Goal: Task Accomplishment & Management: Use online tool/utility

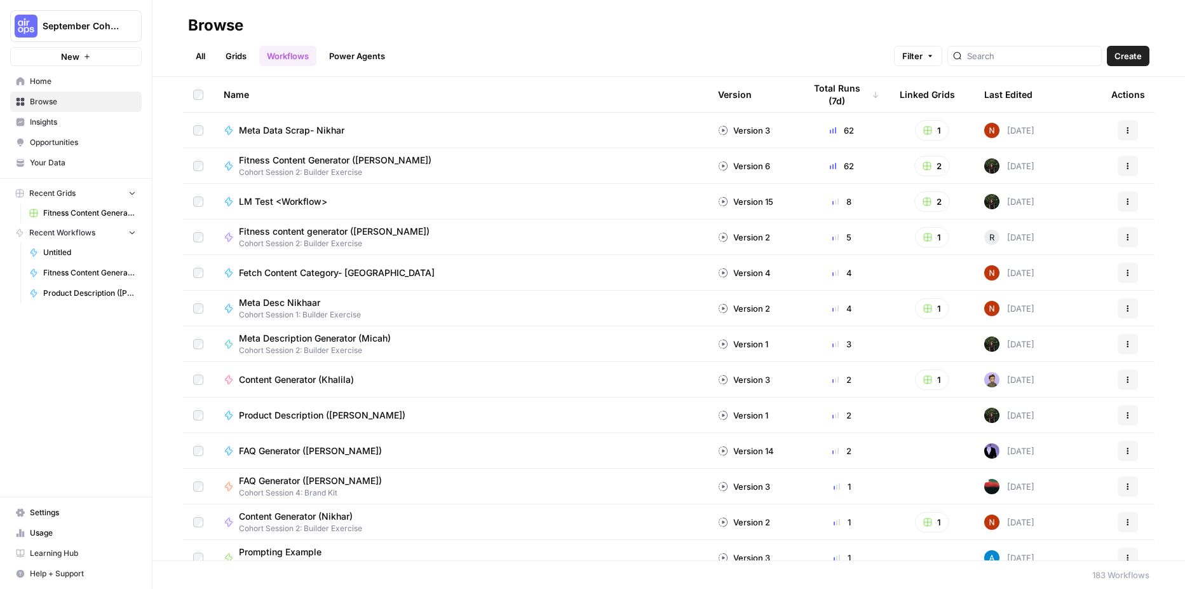
click at [236, 53] on link "Grids" at bounding box center [236, 56] width 36 height 20
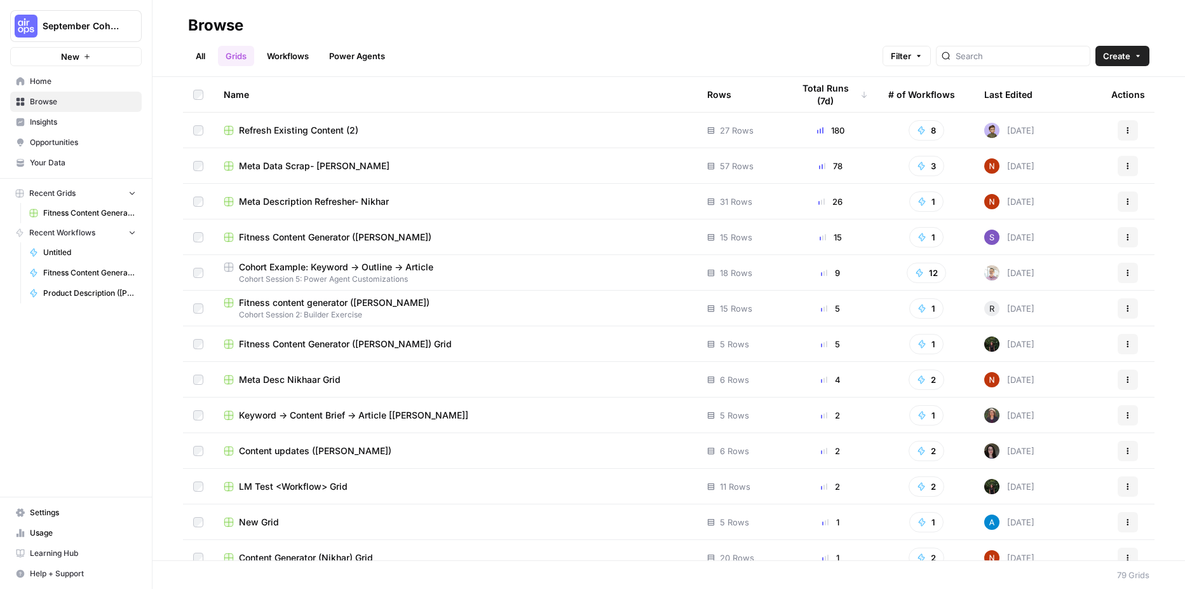
click at [278, 264] on span "Cohort Example: Keyword -> Outline -> Article" at bounding box center [336, 267] width 194 height 13
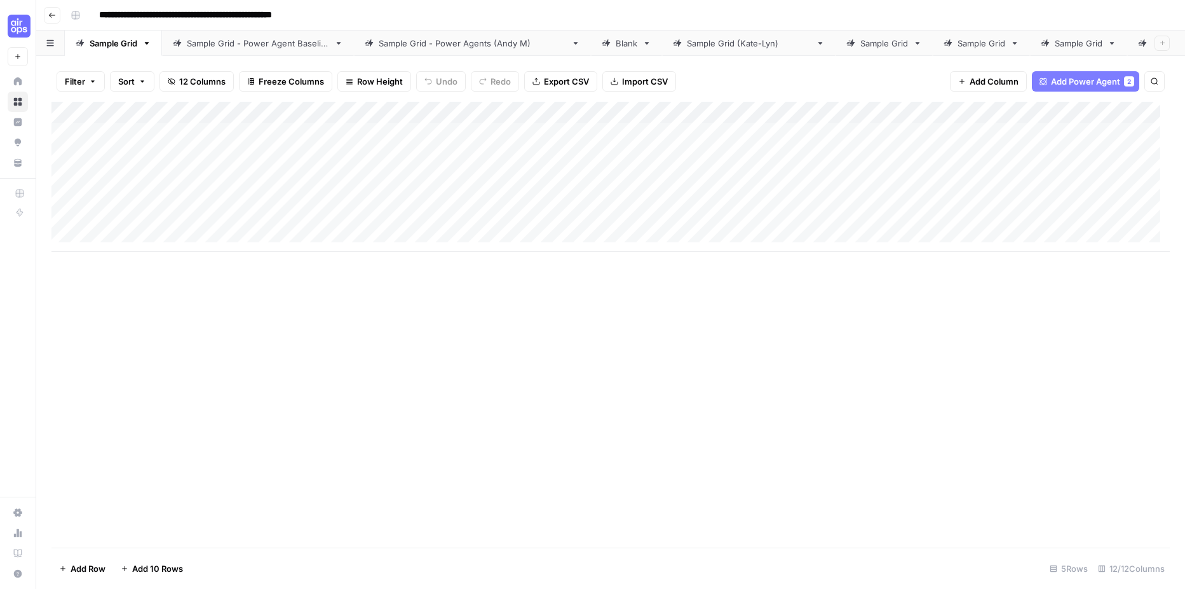
click at [118, 39] on div "Sample Grid" at bounding box center [114, 43] width 48 height 13
click at [151, 40] on icon "button" at bounding box center [146, 43] width 9 height 9
click at [167, 76] on div "Duplicate Sheet" at bounding box center [194, 80] width 80 height 13
click at [1134, 43] on div "Sample Grid" at bounding box center [1158, 43] width 48 height 13
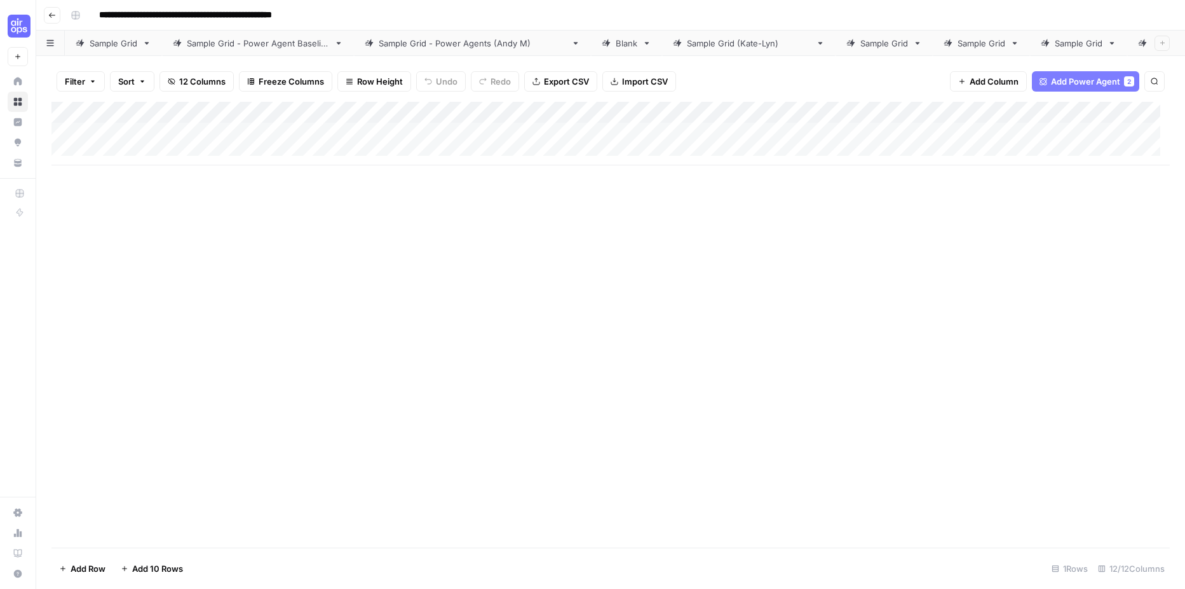
click at [132, 43] on div "Sample Grid" at bounding box center [114, 43] width 48 height 13
click at [616, 37] on div "Blank" at bounding box center [627, 43] width 22 height 13
click at [149, 43] on link "Sample Grid" at bounding box center [113, 43] width 97 height 25
click at [149, 39] on icon "button" at bounding box center [146, 43] width 9 height 9
click at [156, 76] on icon "button" at bounding box center [158, 80] width 7 height 8
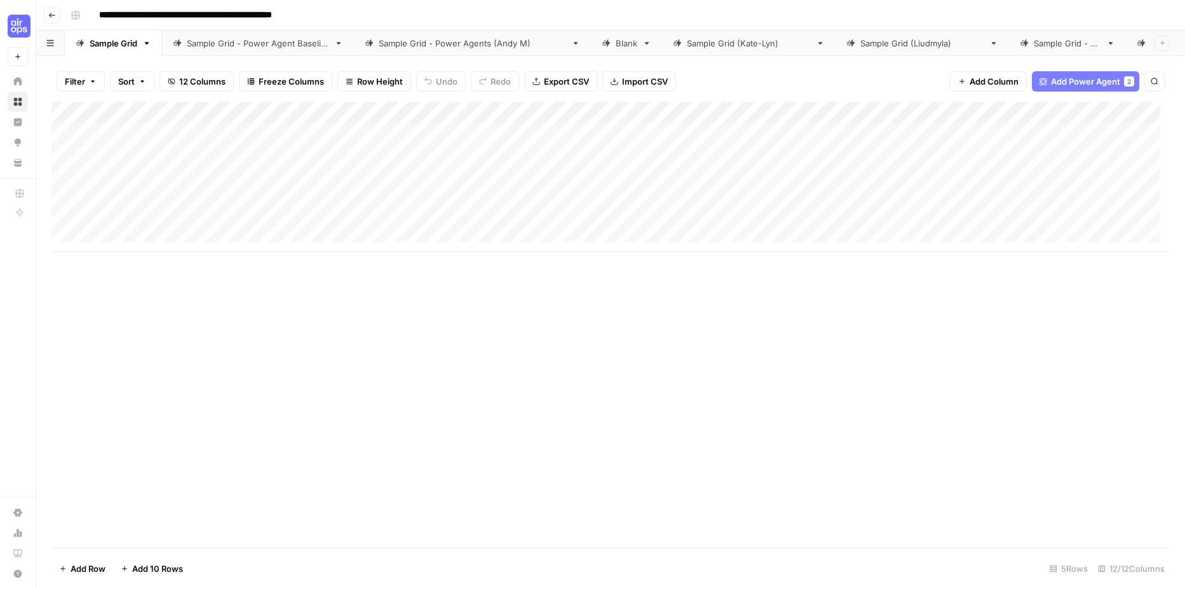
scroll to position [0, 250]
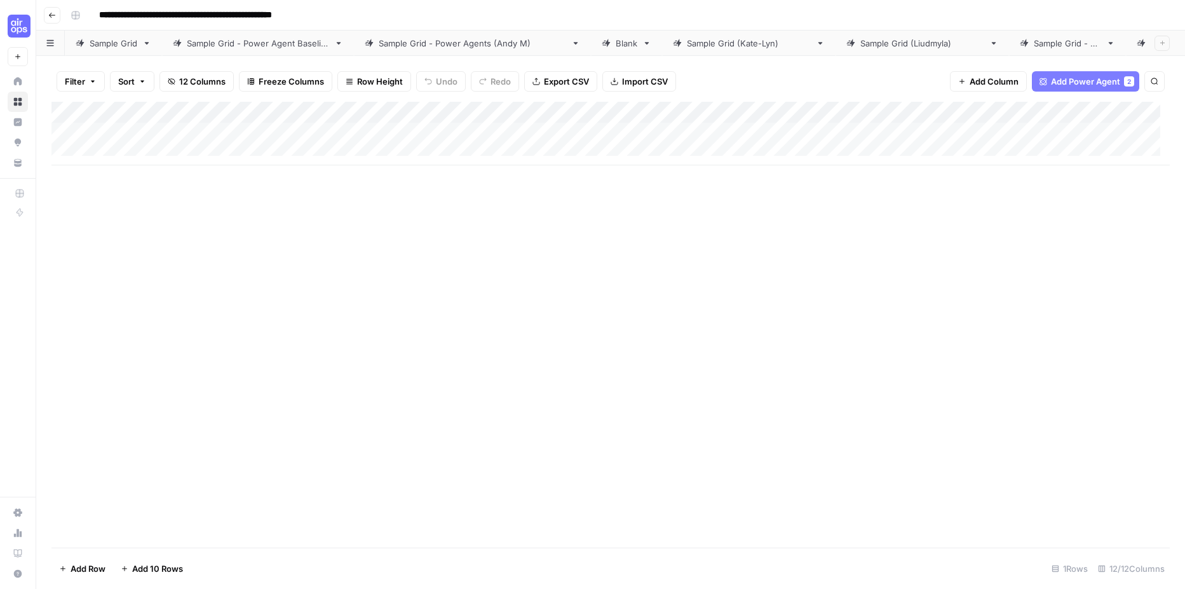
scroll to position [0, 250]
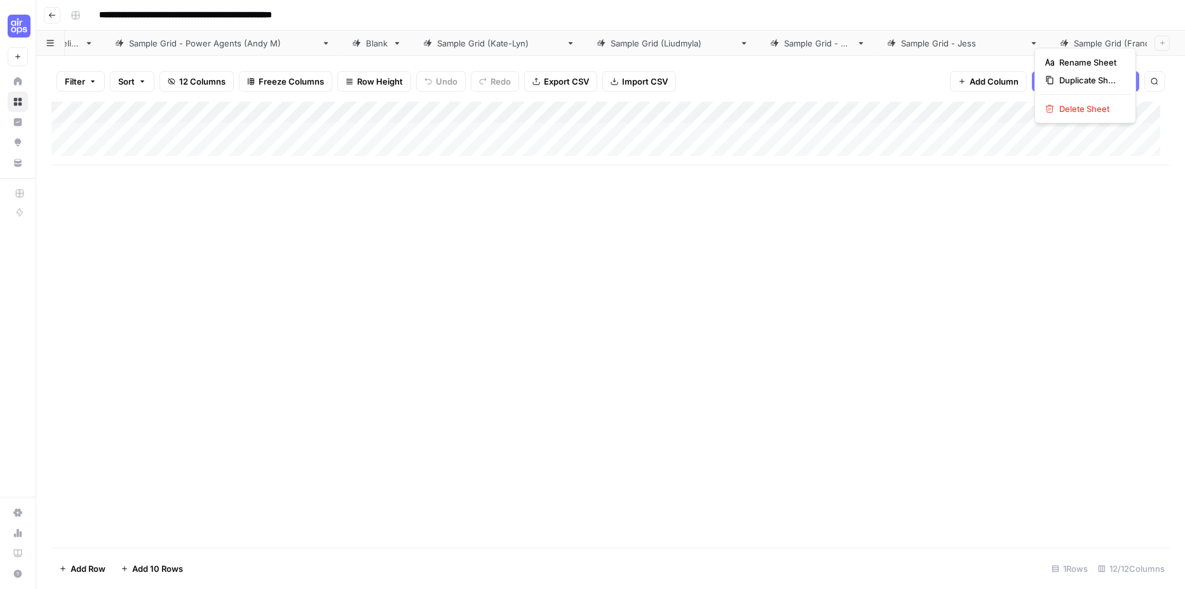
click at [1127, 62] on button "Rename Sheet" at bounding box center [1085, 62] width 90 height 18
type input "**********"
click at [1081, 190] on div "Add Column" at bounding box center [610, 325] width 1119 height 446
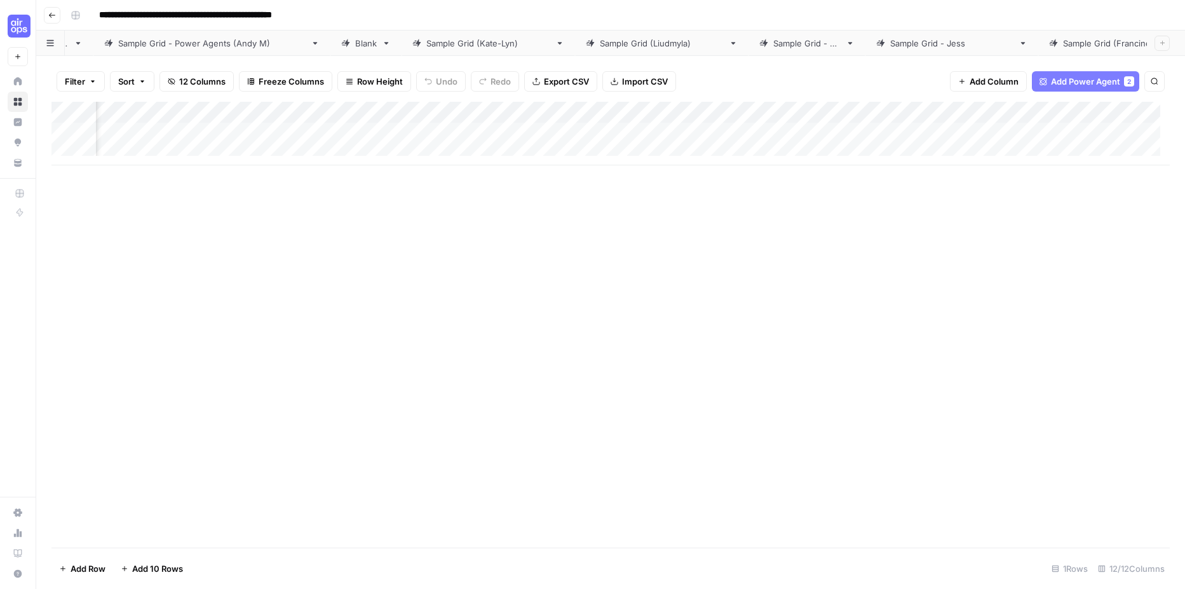
scroll to position [0, 0]
click at [377, 112] on div "Add Column" at bounding box center [610, 134] width 1119 height 64
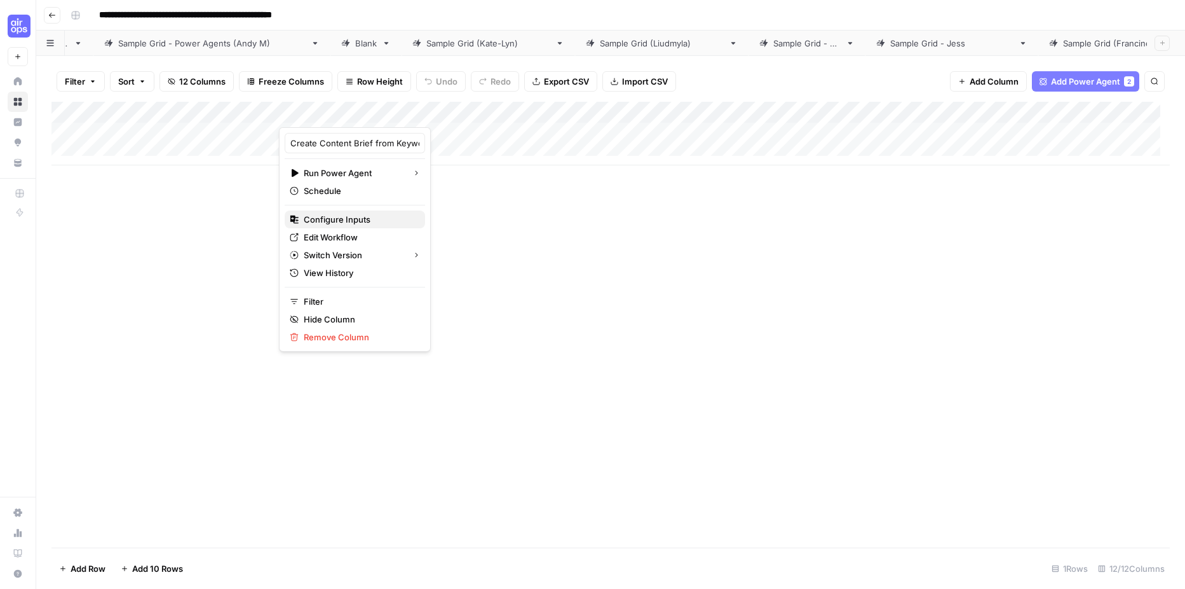
click at [379, 219] on span "Configure Inputs" at bounding box center [359, 219] width 111 height 13
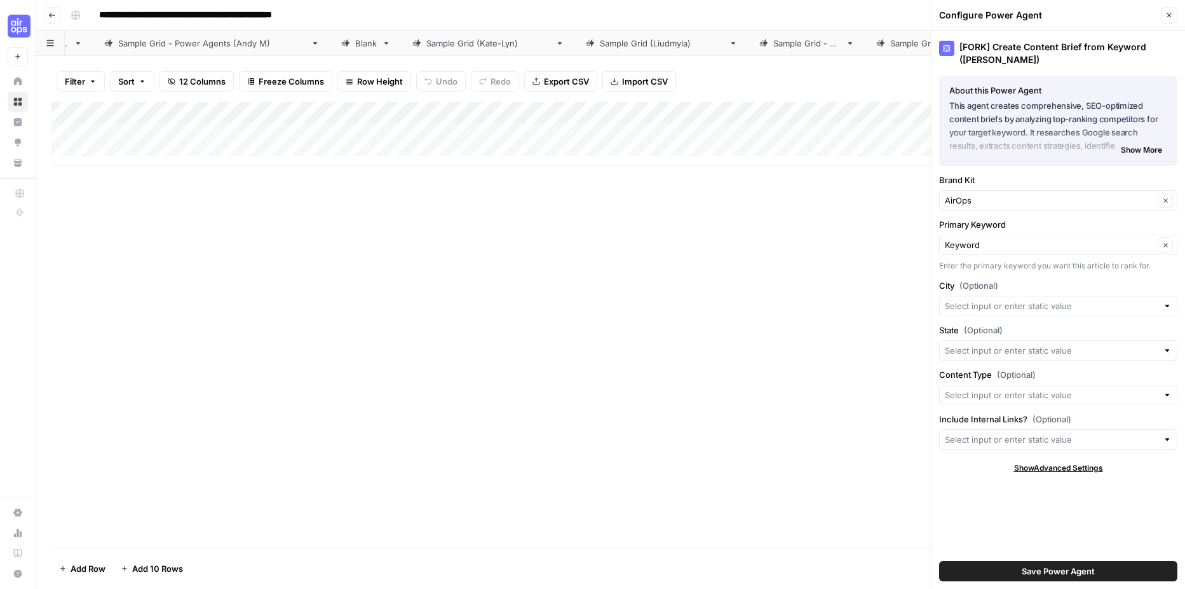
click at [844, 361] on div "Add Column" at bounding box center [610, 325] width 1119 height 446
click at [740, 112] on div "Add Column" at bounding box center [610, 134] width 1119 height 64
click at [630, 283] on div "Add Column" at bounding box center [610, 325] width 1119 height 446
click at [711, 109] on div "Add Column" at bounding box center [610, 134] width 1119 height 64
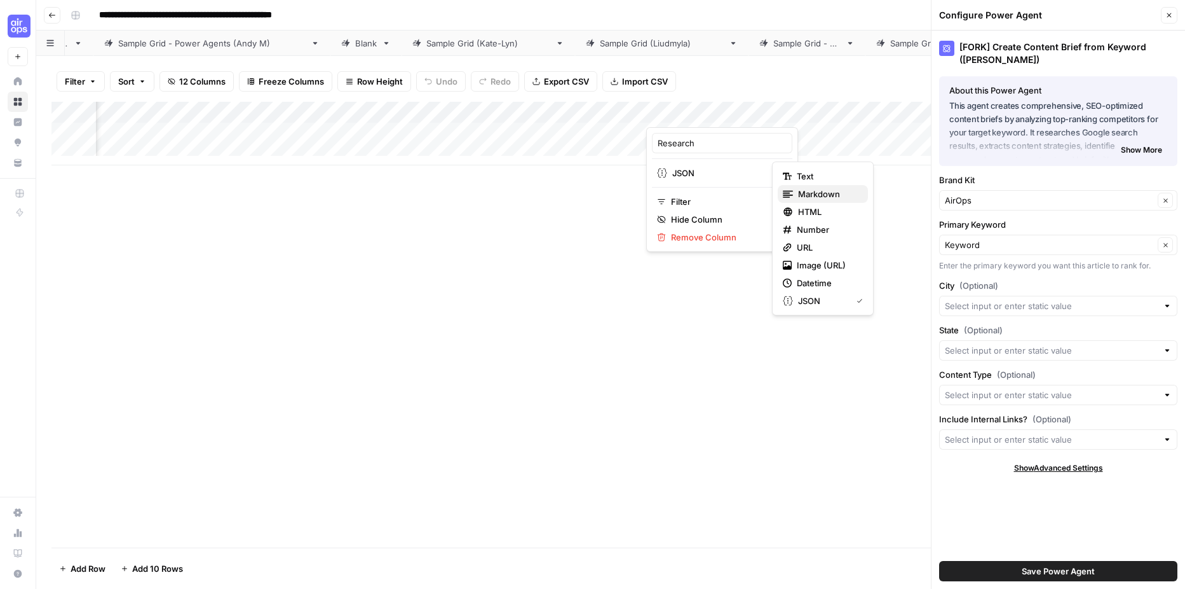
click at [791, 197] on icon "button" at bounding box center [788, 194] width 10 height 10
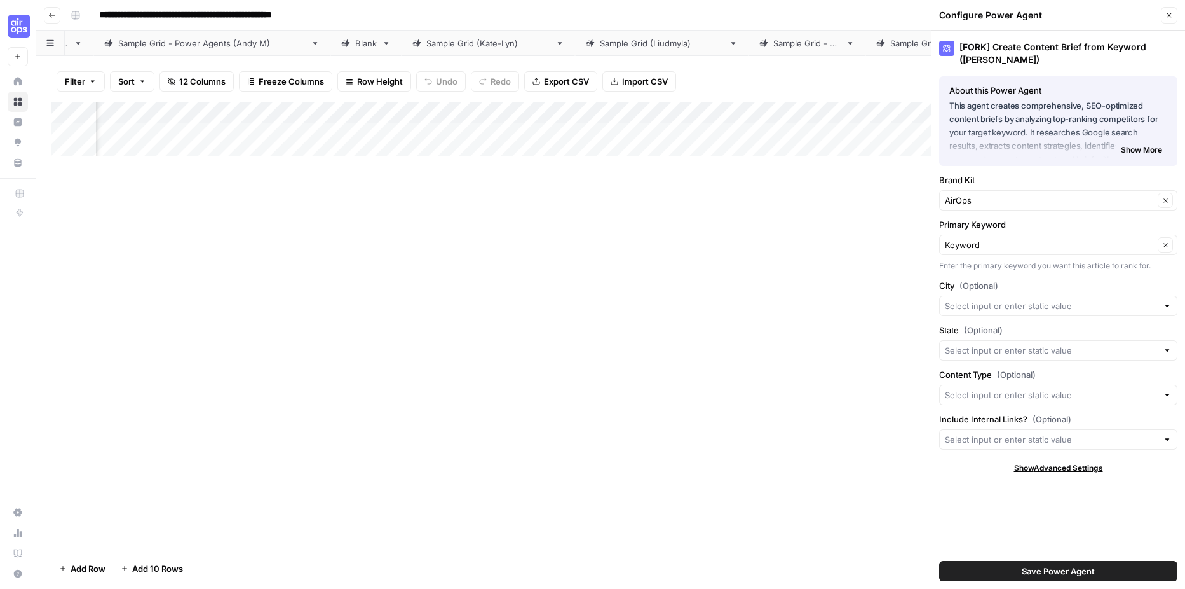
click at [726, 107] on div "Add Column" at bounding box center [610, 134] width 1119 height 64
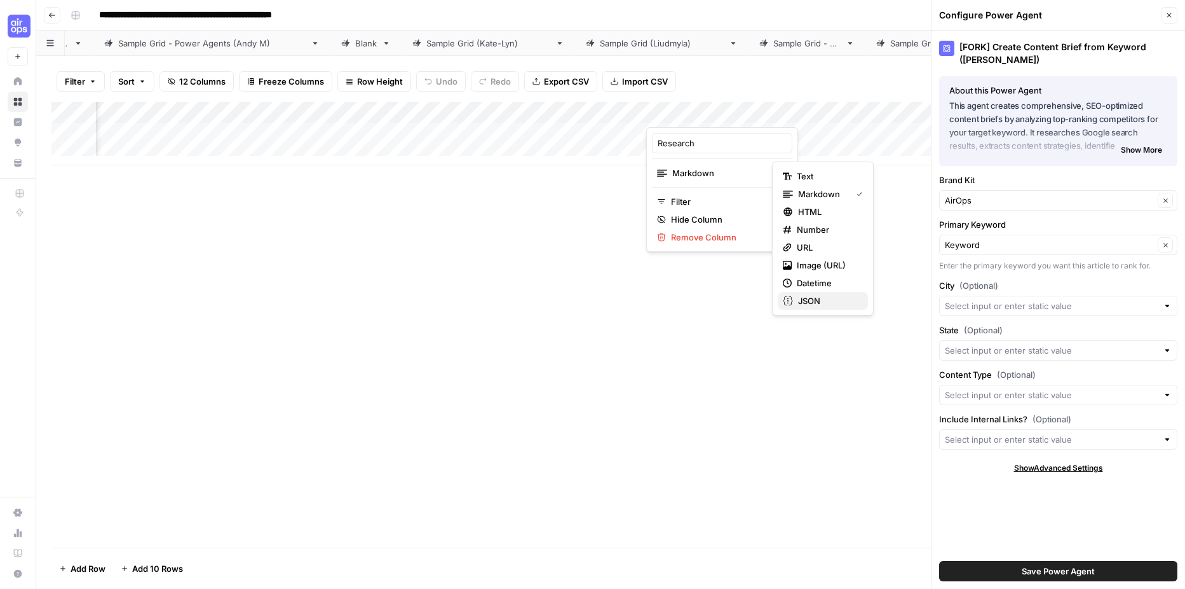
click at [818, 306] on span "JSON" at bounding box center [828, 300] width 60 height 13
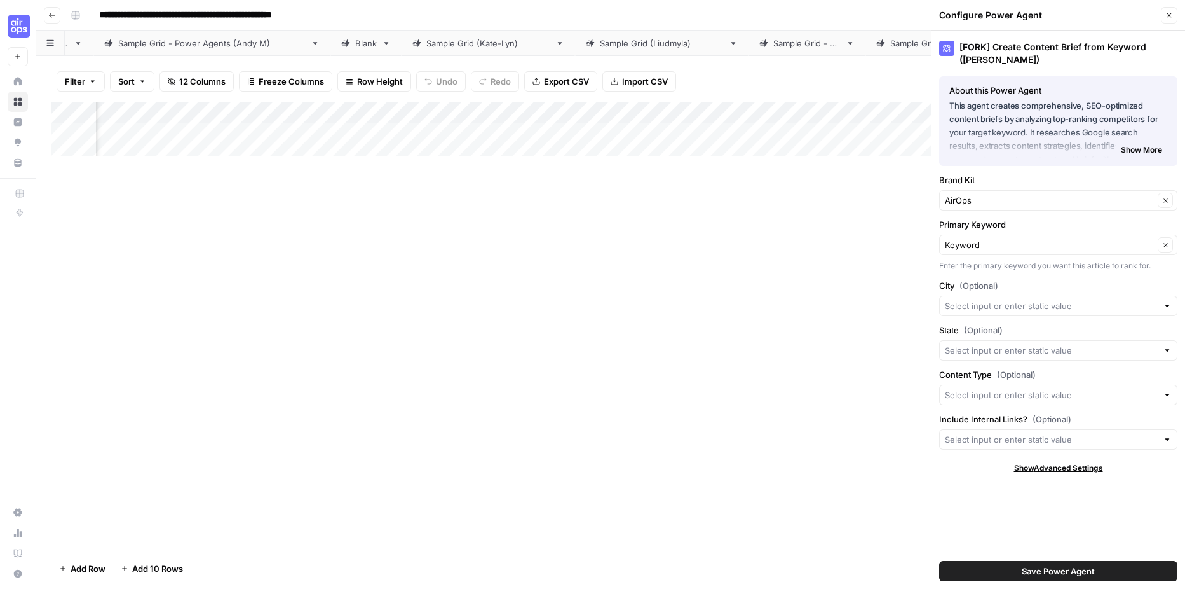
click at [711, 114] on div "Add Column" at bounding box center [610, 134] width 1119 height 64
click at [709, 116] on div at bounding box center [703, 114] width 115 height 25
drag, startPoint x: 709, startPoint y: 107, endPoint x: 689, endPoint y: 303, distance: 196.8
click at [689, 303] on div "Add Column" at bounding box center [610, 325] width 1119 height 446
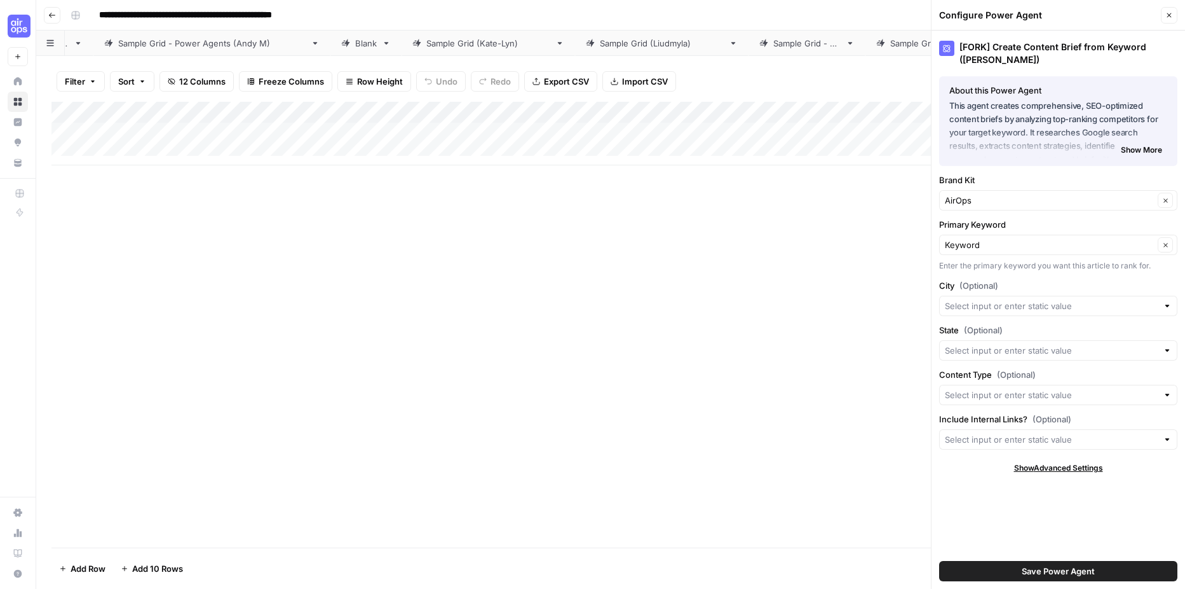
click at [193, 131] on div "Add Column" at bounding box center [610, 134] width 1119 height 64
click at [335, 39] on link "Blank" at bounding box center [343, 43] width 71 height 25
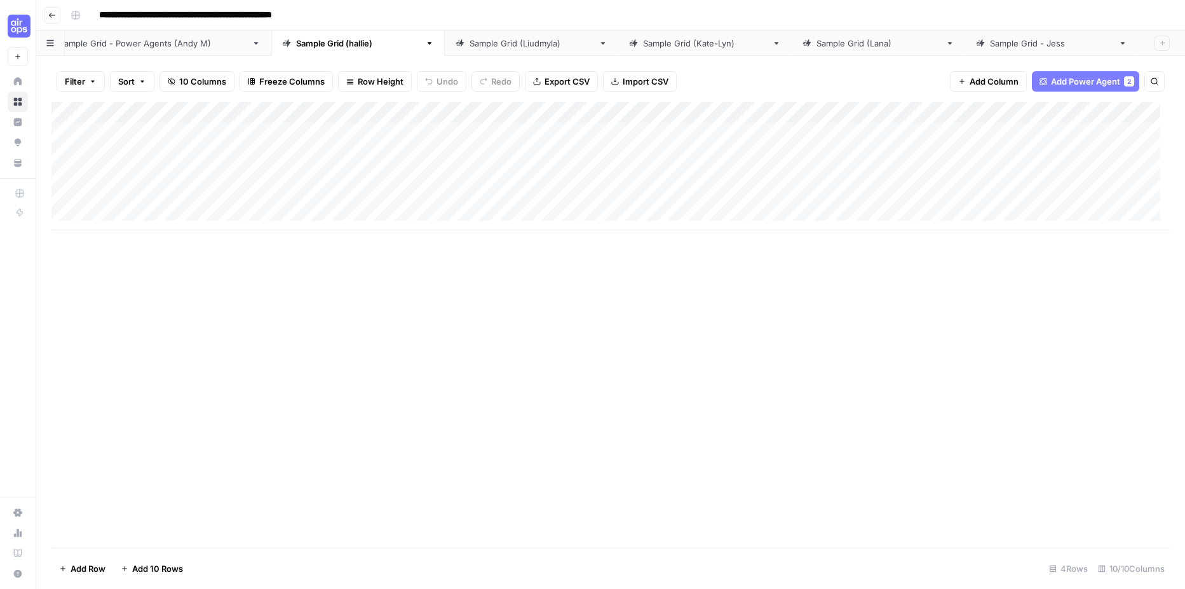
scroll to position [0, 346]
click at [201, 134] on div "Add Column" at bounding box center [610, 166] width 1119 height 128
click at [201, 134] on textarea "**********" at bounding box center [196, 134] width 203 height 18
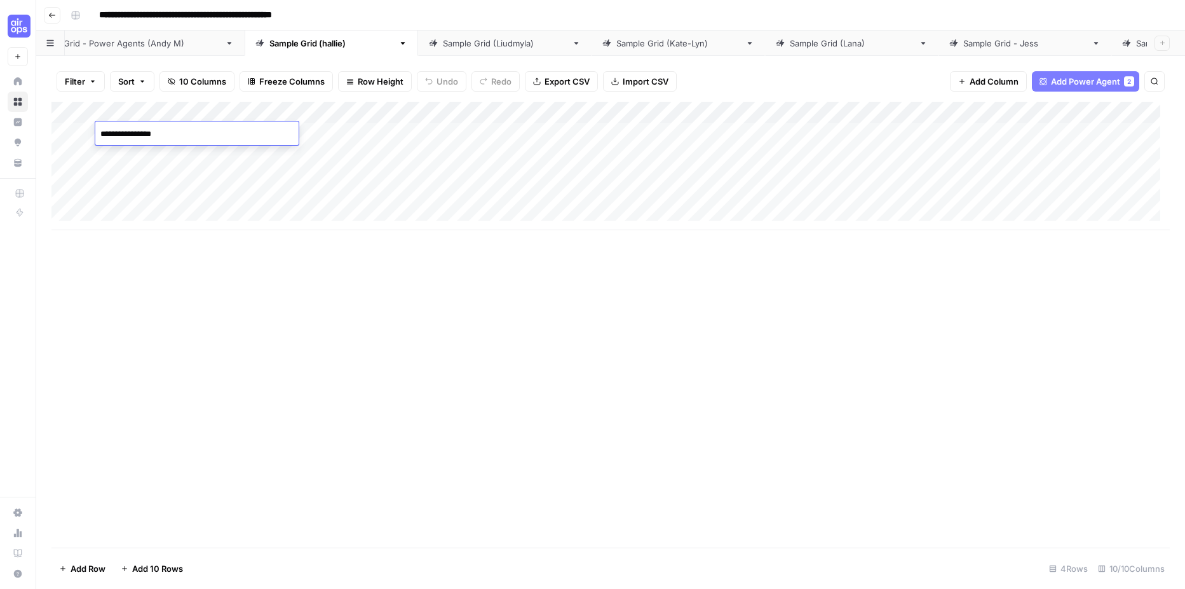
click at [201, 134] on textarea "**********" at bounding box center [196, 134] width 203 height 18
click at [197, 132] on div "Add Column" at bounding box center [610, 134] width 1119 height 64
type textarea "**********"
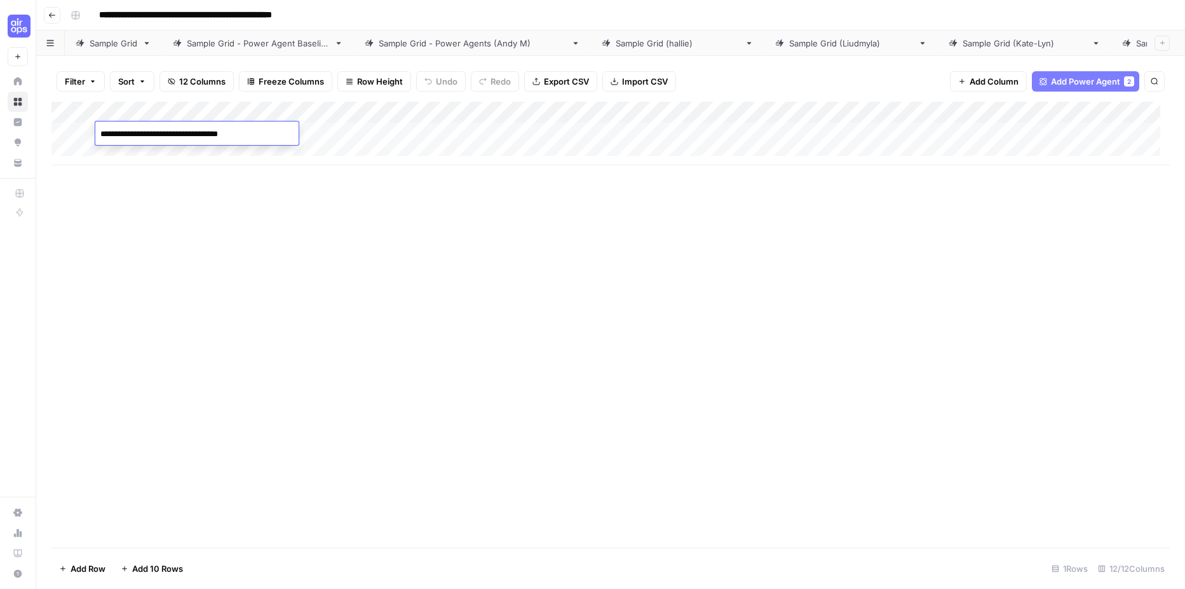
click at [223, 193] on div "Add Column" at bounding box center [610, 325] width 1119 height 446
click at [674, 241] on div "Add Column" at bounding box center [610, 325] width 1119 height 446
click at [423, 110] on div "Add Column" at bounding box center [610, 134] width 1119 height 64
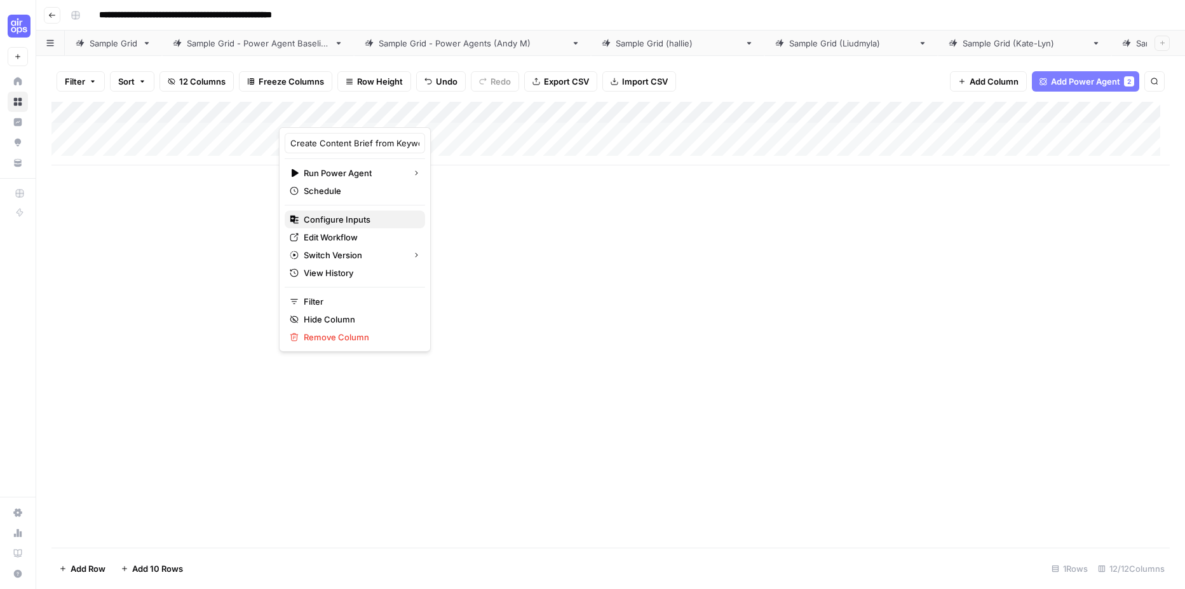
click at [353, 223] on span "Configure Inputs" at bounding box center [359, 219] width 111 height 13
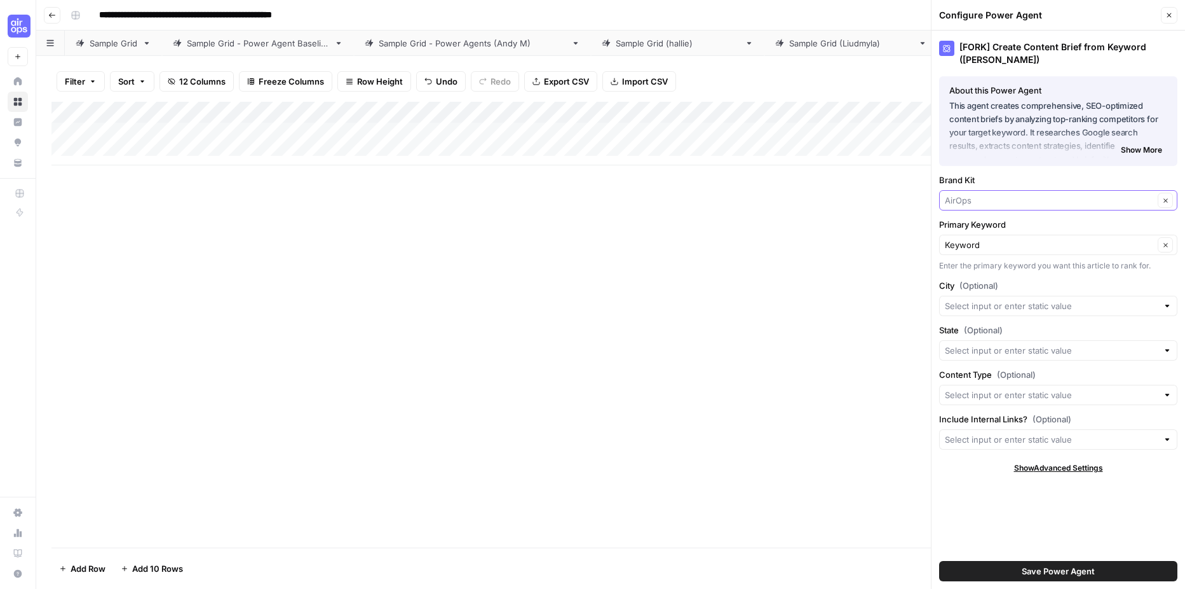
click at [1127, 200] on input "Brand Kit" at bounding box center [1049, 200] width 209 height 13
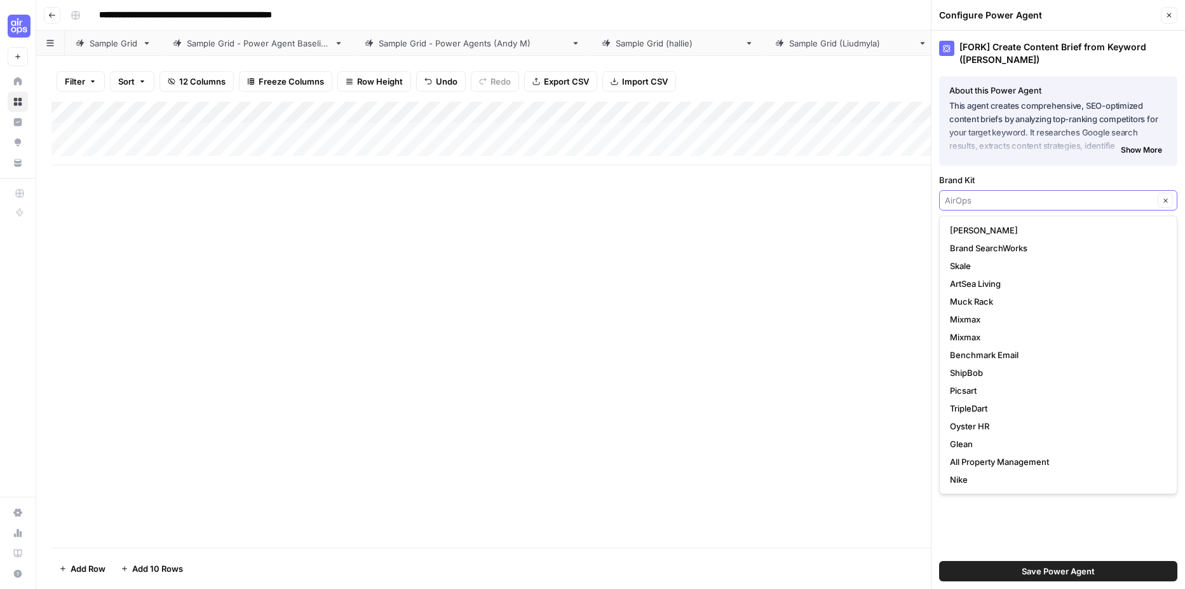
click at [1127, 200] on input "Brand Kit" at bounding box center [1049, 200] width 209 height 13
click at [1040, 452] on button "Buildium" at bounding box center [1058, 444] width 227 height 18
type input "Buildium"
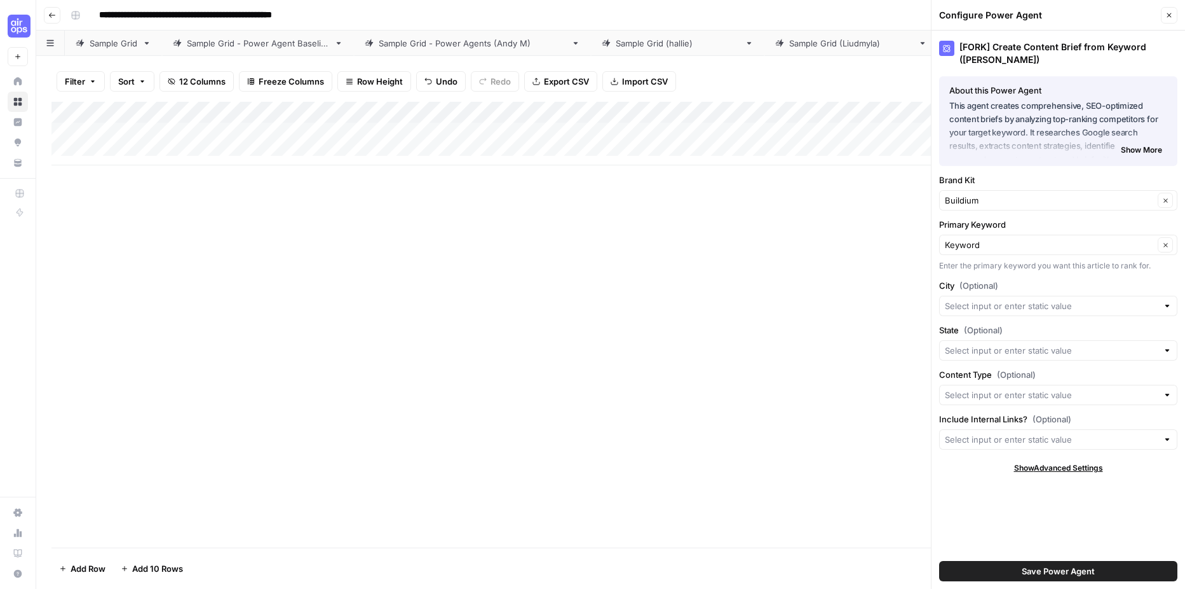
click at [1007, 565] on button "Save Power Agent" at bounding box center [1058, 571] width 238 height 20
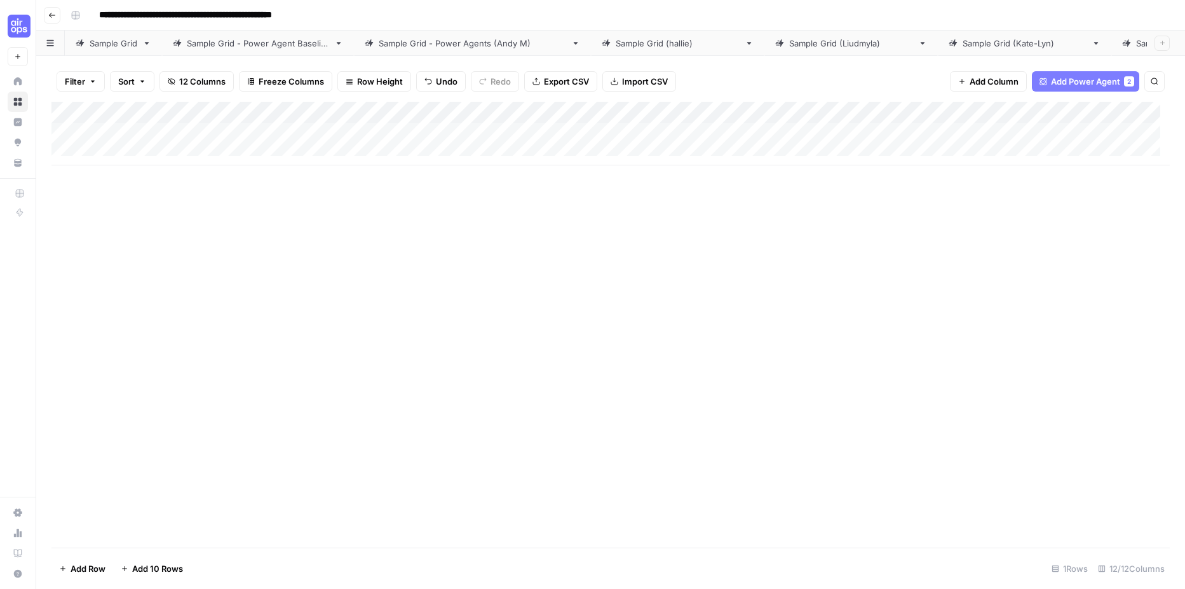
click at [397, 131] on div "Add Column" at bounding box center [610, 134] width 1119 height 64
type input "**********"
click at [834, 113] on div "Add Column" at bounding box center [610, 134] width 1119 height 64
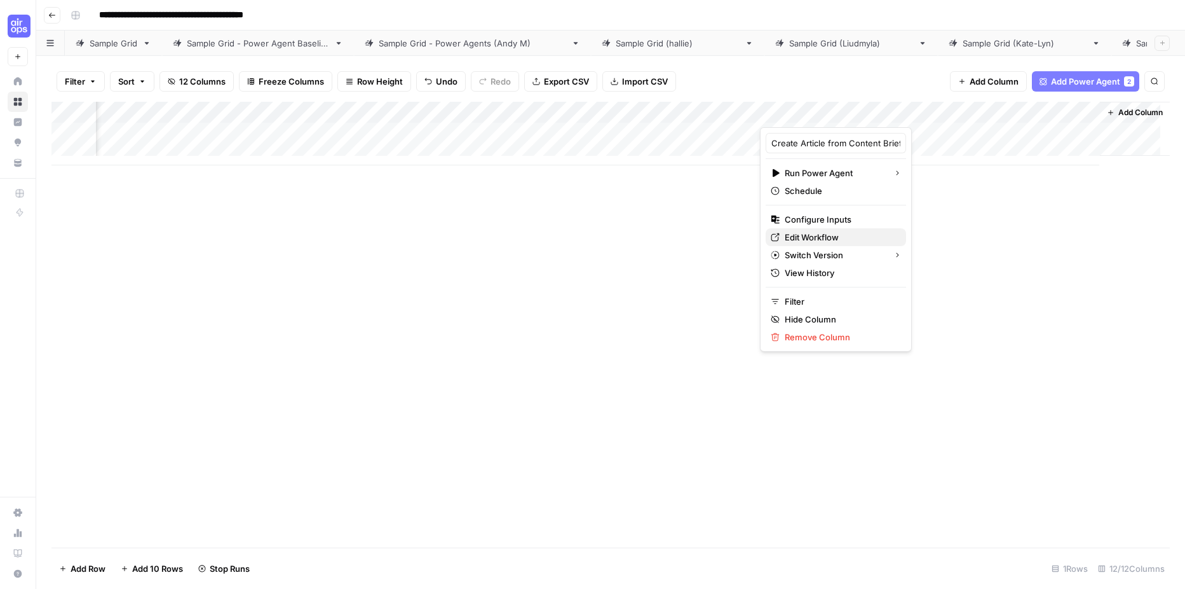
click at [817, 240] on span "Edit Workflow" at bounding box center [840, 237] width 111 height 13
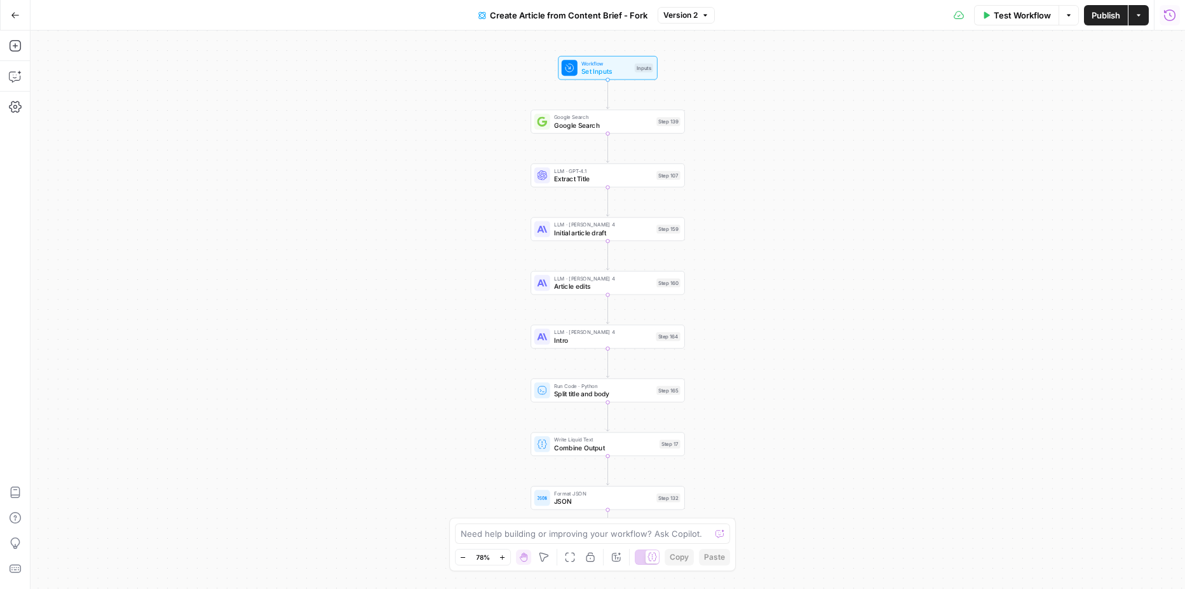
click at [1178, 19] on button "Run History" at bounding box center [1170, 15] width 20 height 20
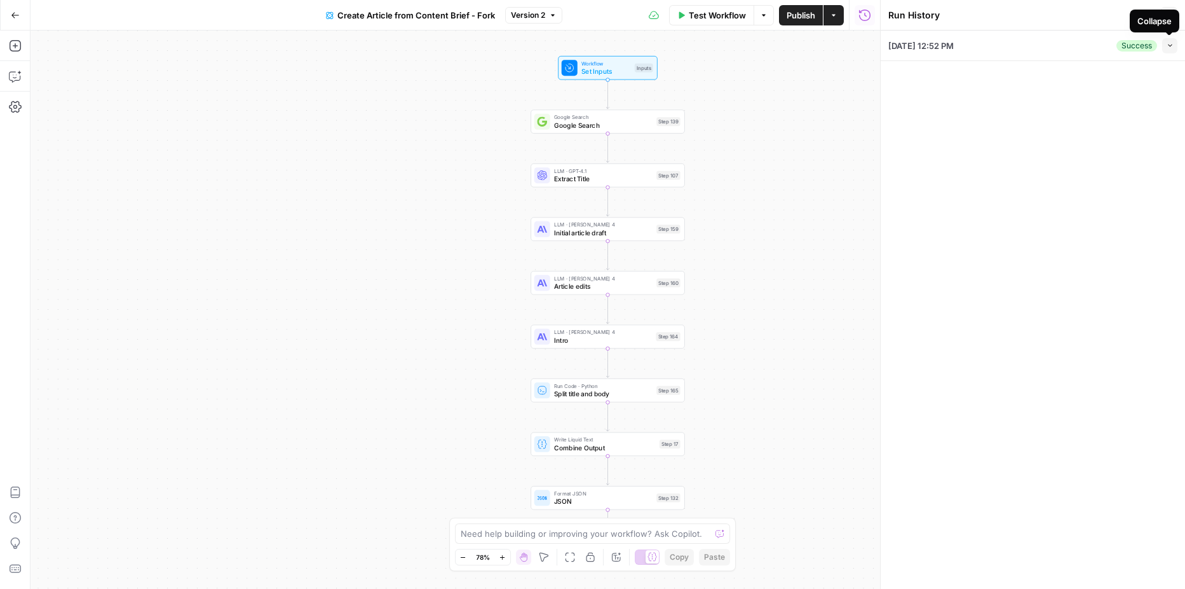
click at [1170, 43] on icon "button" at bounding box center [1170, 45] width 7 height 7
type textarea "# AI Search Guide for Modern Marketing Teams **Slug:** ai-search-guide **Target…"
type textarea "## 7. Loremip dol Sitame Consec Adipisci 3. Eli se doeiusmod tem “in utlabo”? •…"
type input "AirOps"
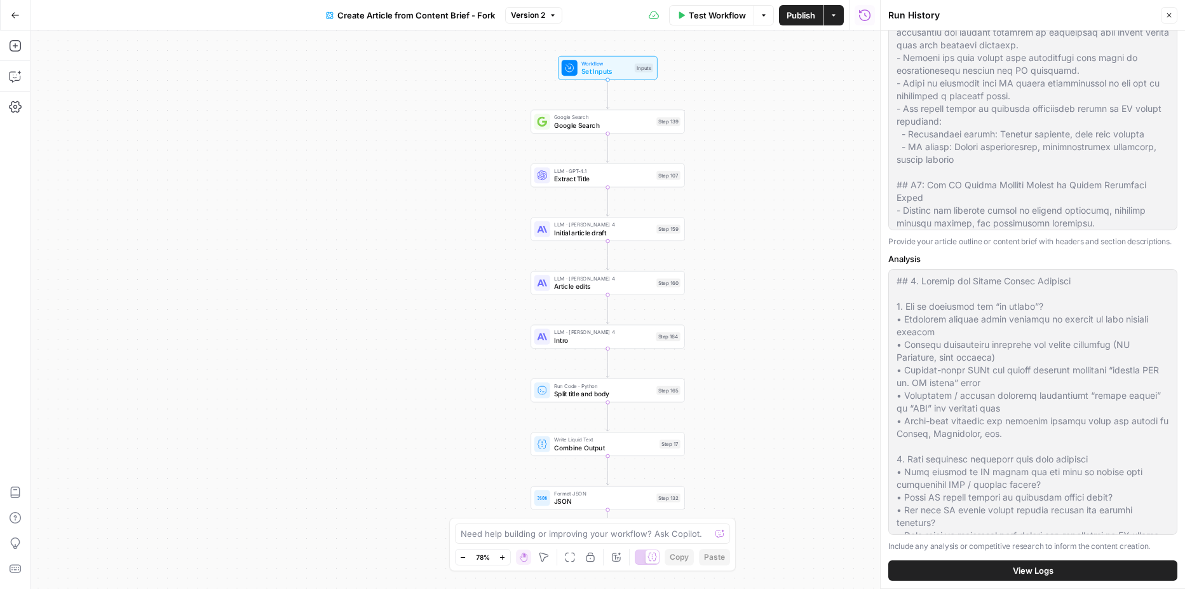
scroll to position [84, 0]
click at [1056, 568] on button "View Logs" at bounding box center [1033, 570] width 289 height 20
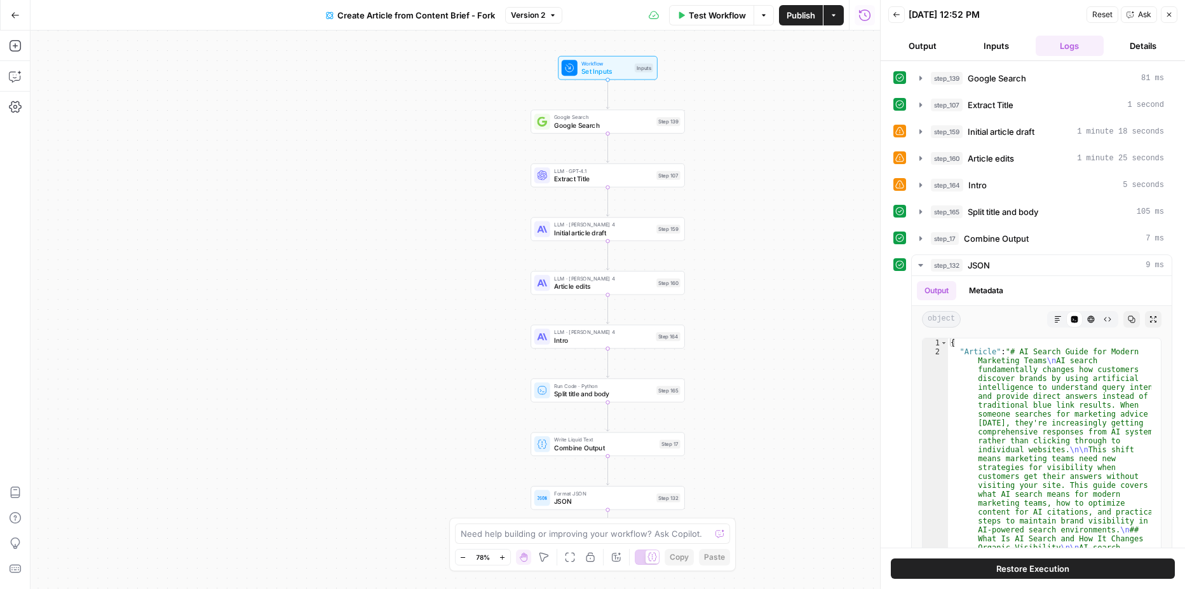
click at [986, 47] on button "Inputs" at bounding box center [996, 46] width 69 height 20
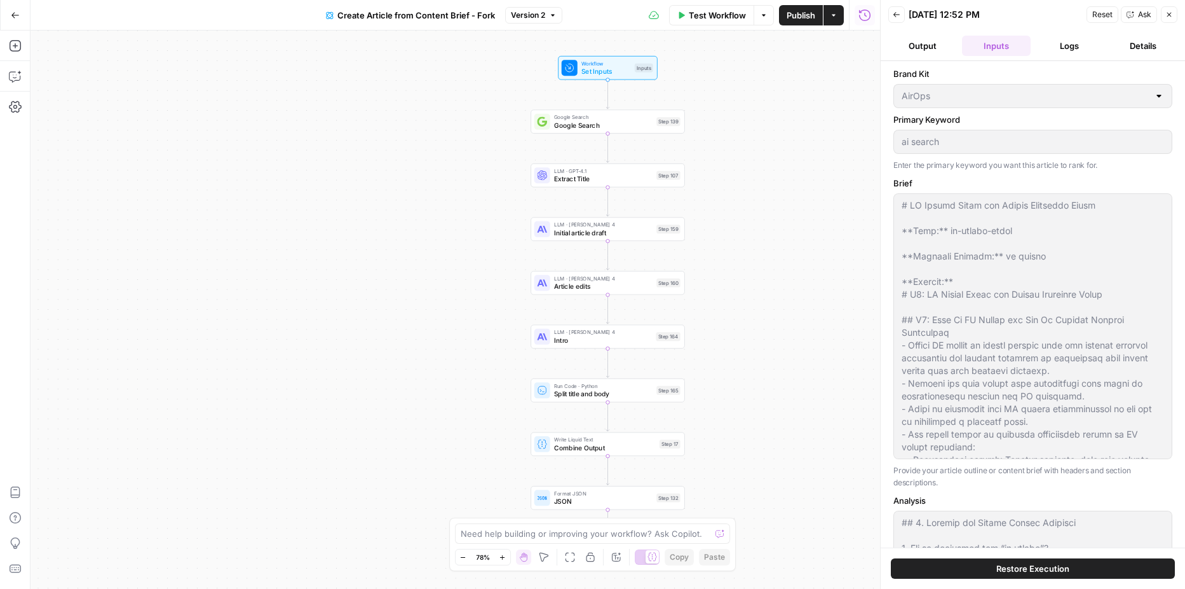
click at [1074, 42] on button "Logs" at bounding box center [1070, 46] width 69 height 20
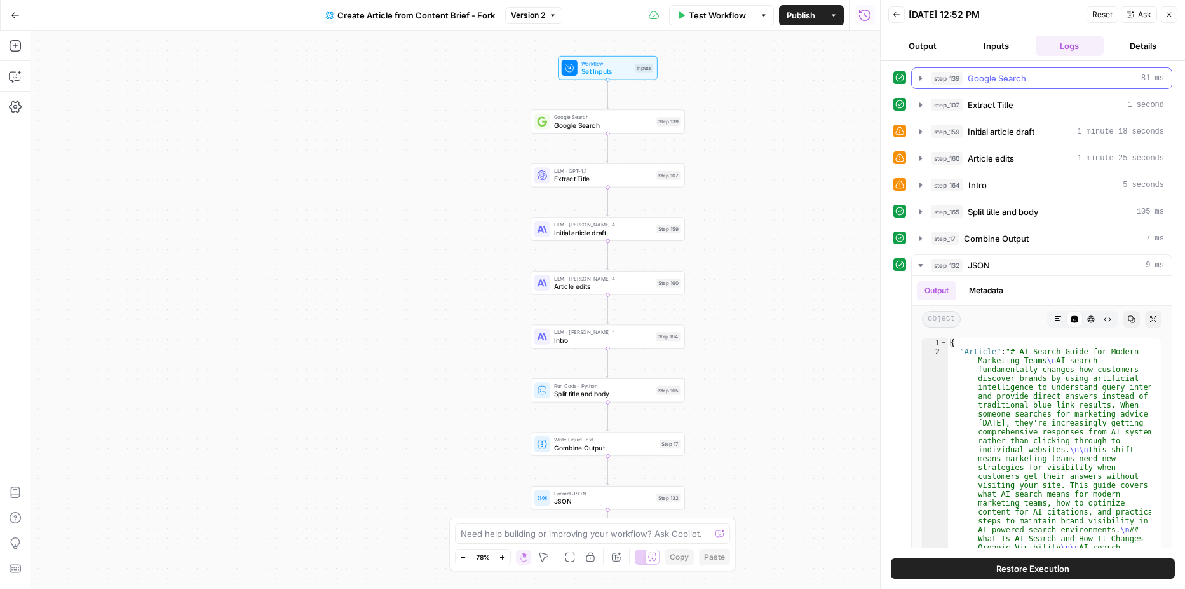
click at [922, 81] on icon "button" at bounding box center [921, 78] width 10 height 10
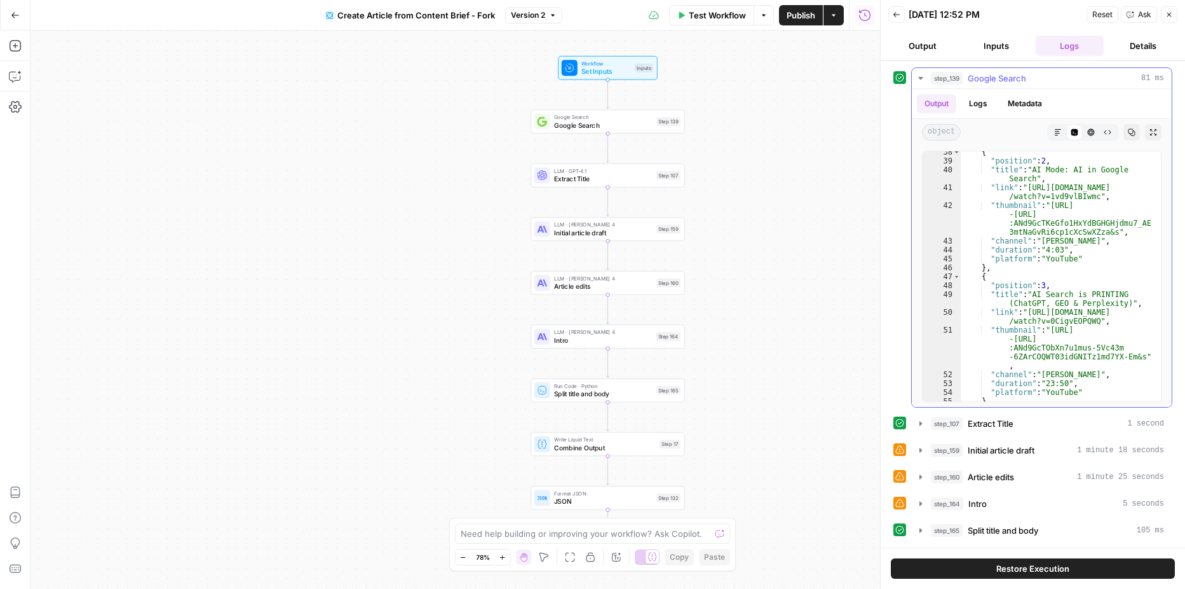
scroll to position [306, 0]
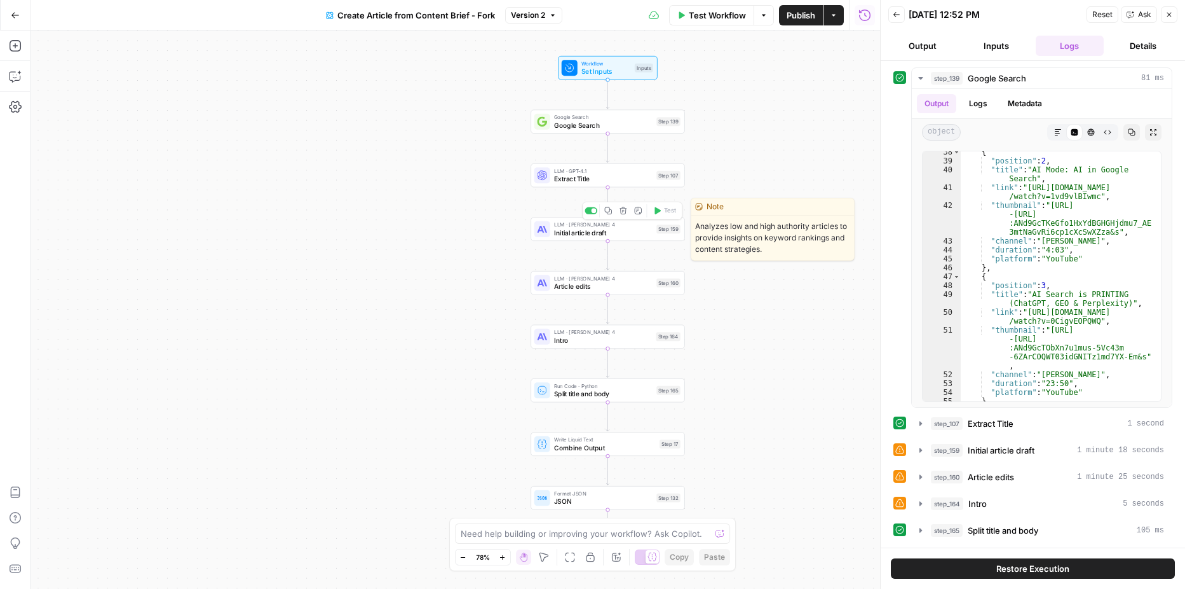
click at [579, 233] on span "Initial article draft" at bounding box center [603, 233] width 99 height 10
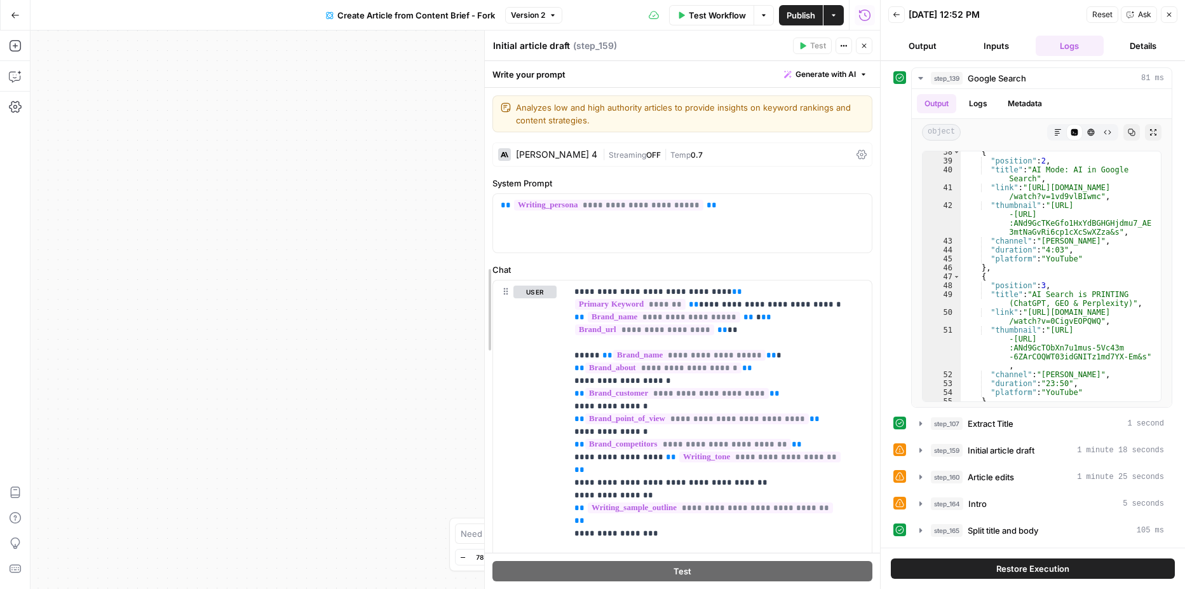
drag, startPoint x: 630, startPoint y: 266, endPoint x: 488, endPoint y: 269, distance: 142.4
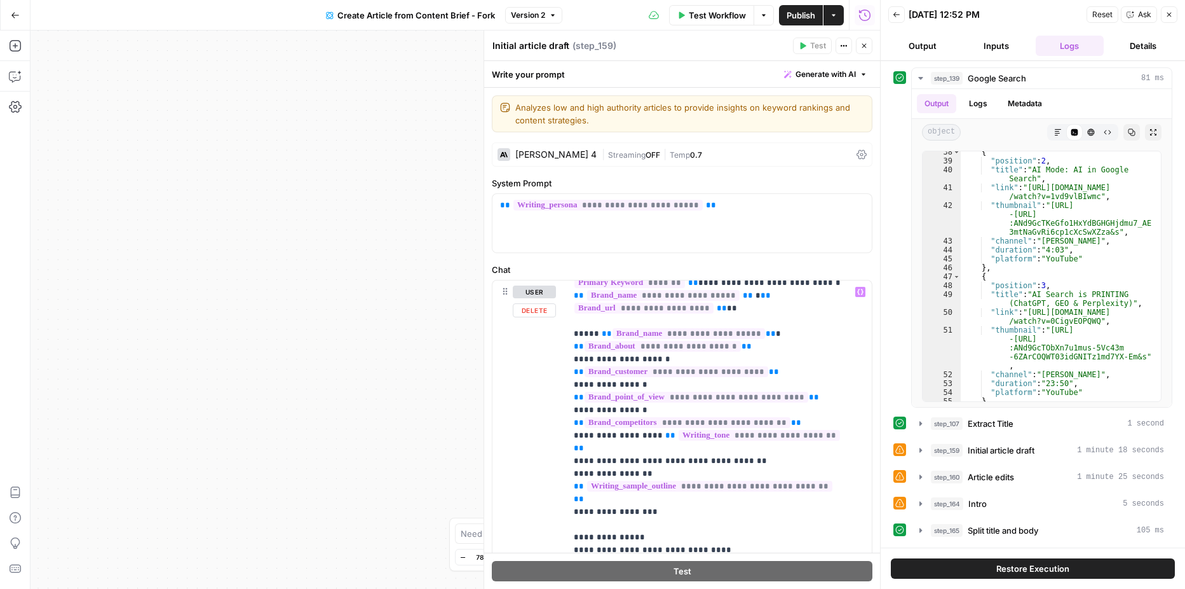
scroll to position [0, 0]
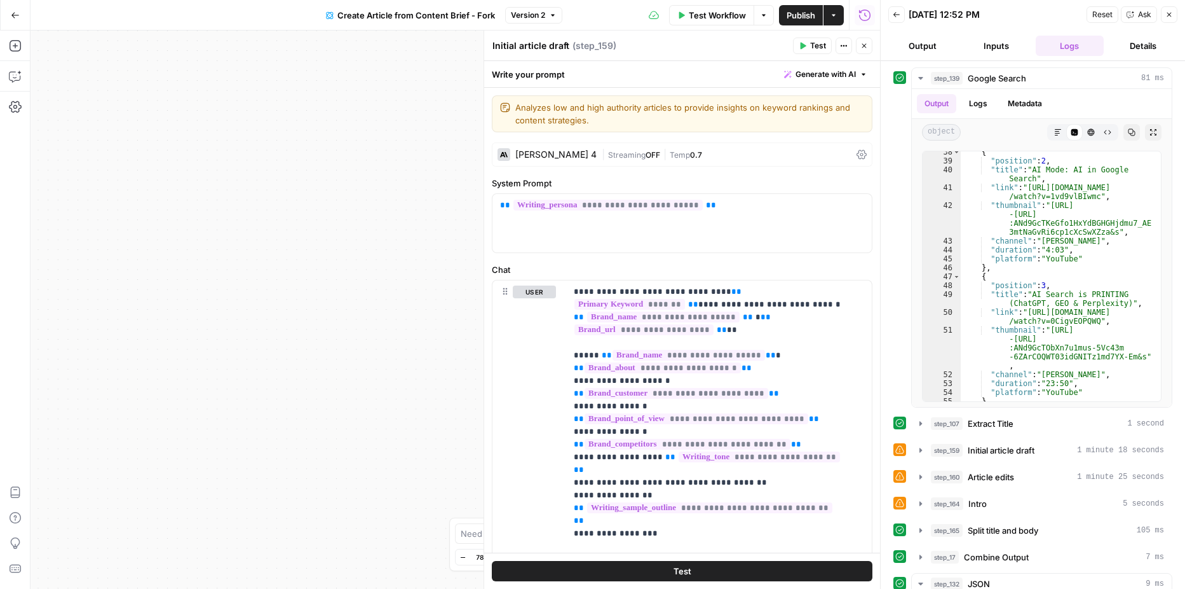
click at [1168, 17] on icon "button" at bounding box center [1170, 15] width 8 height 8
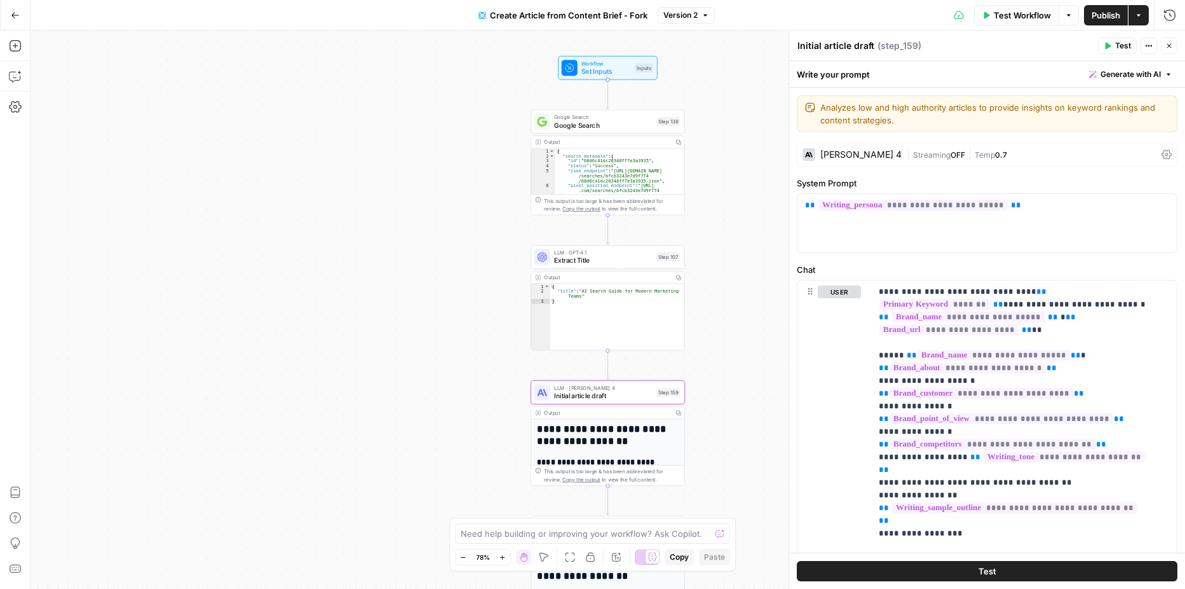
click at [1166, 44] on icon "button" at bounding box center [1170, 46] width 8 height 8
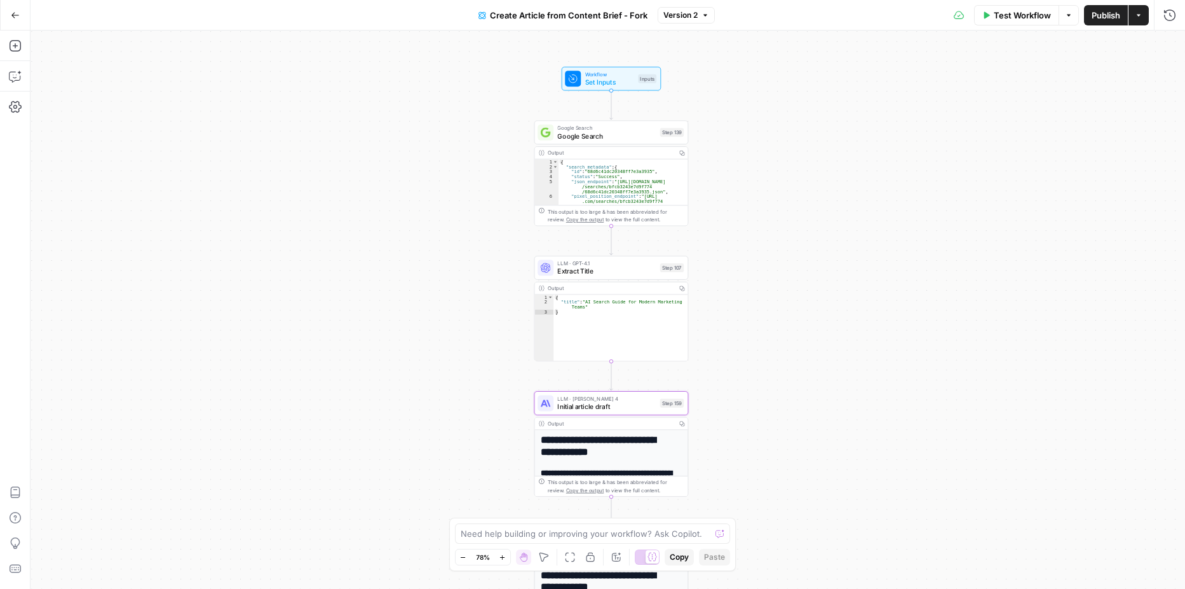
click at [17, 19] on icon "button" at bounding box center [15, 15] width 9 height 9
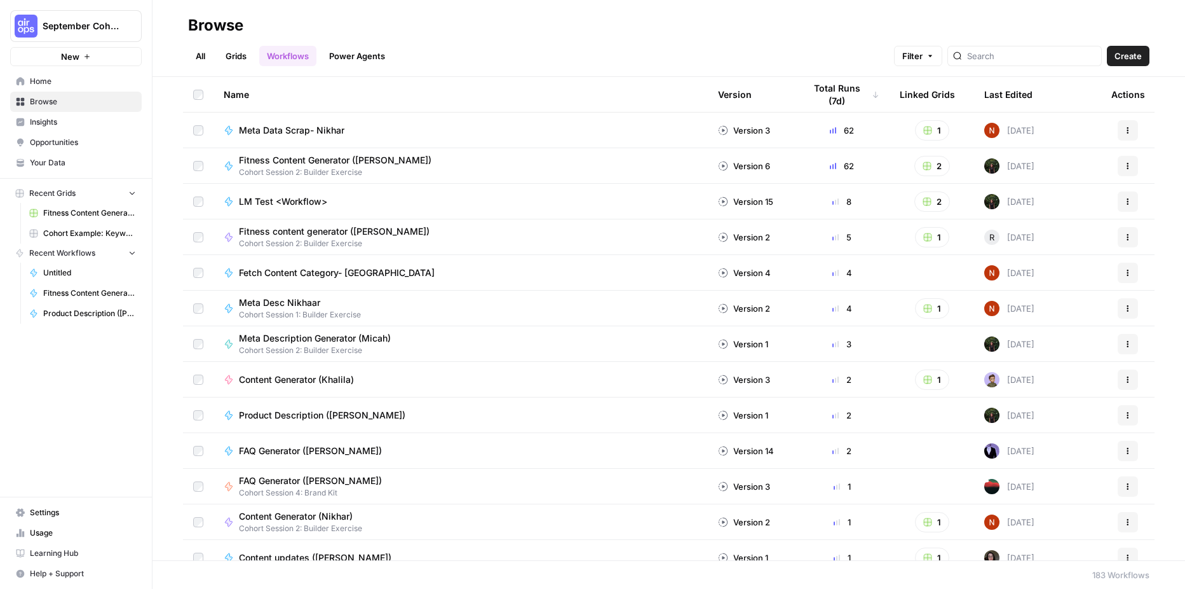
click at [237, 57] on link "Grids" at bounding box center [236, 56] width 36 height 20
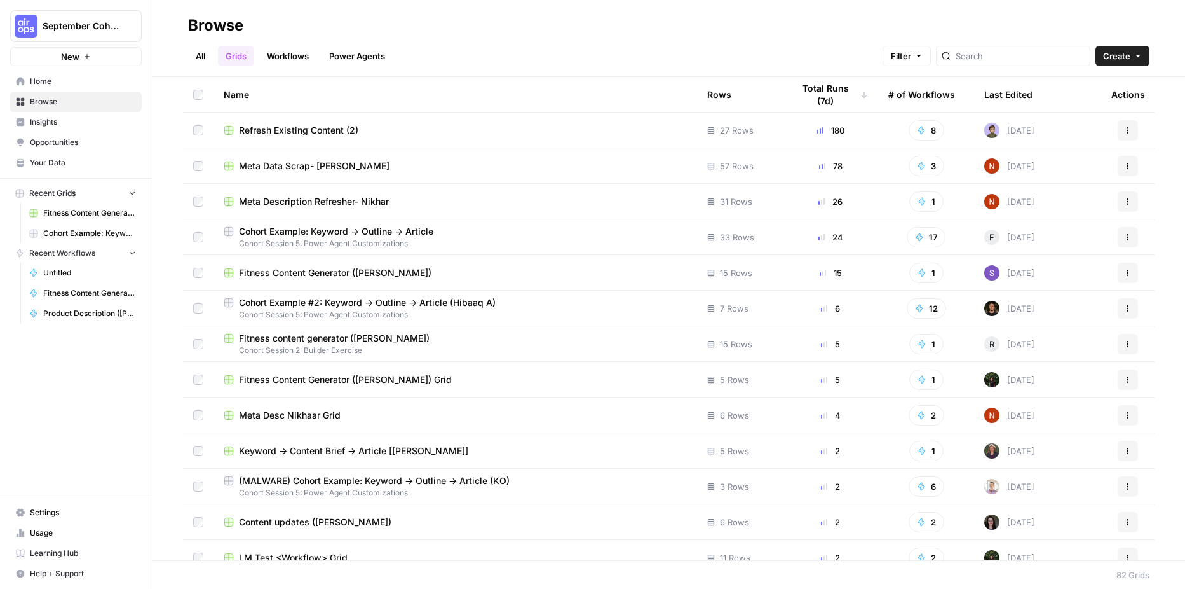
click at [279, 230] on span "Cohort Example: Keyword -> Outline -> Article" at bounding box center [336, 231] width 194 height 13
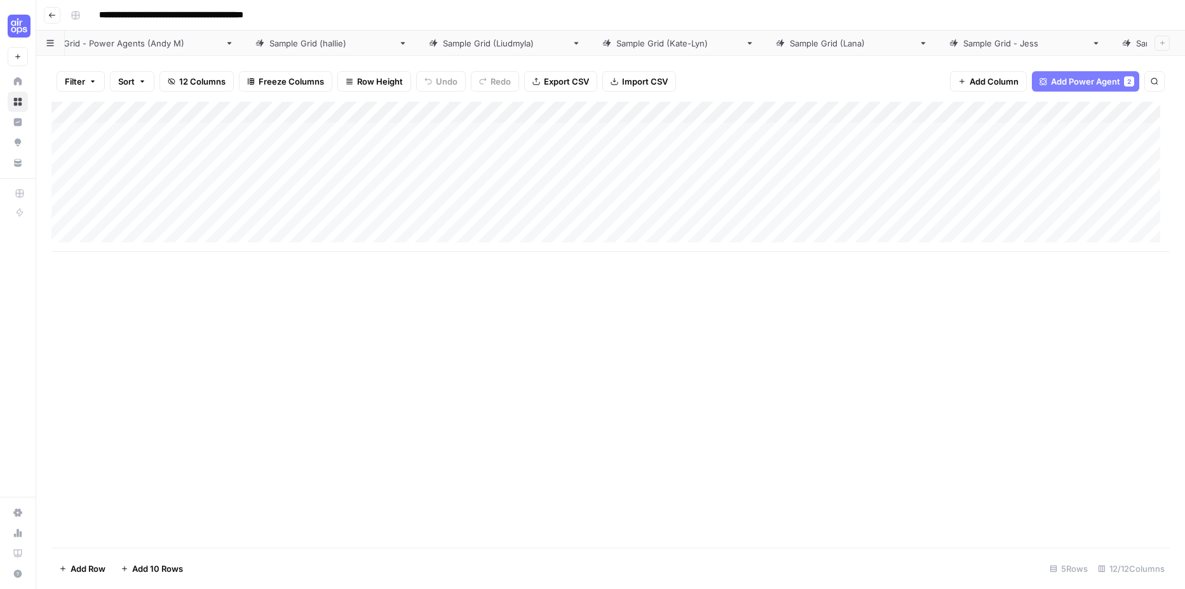
scroll to position [0, 346]
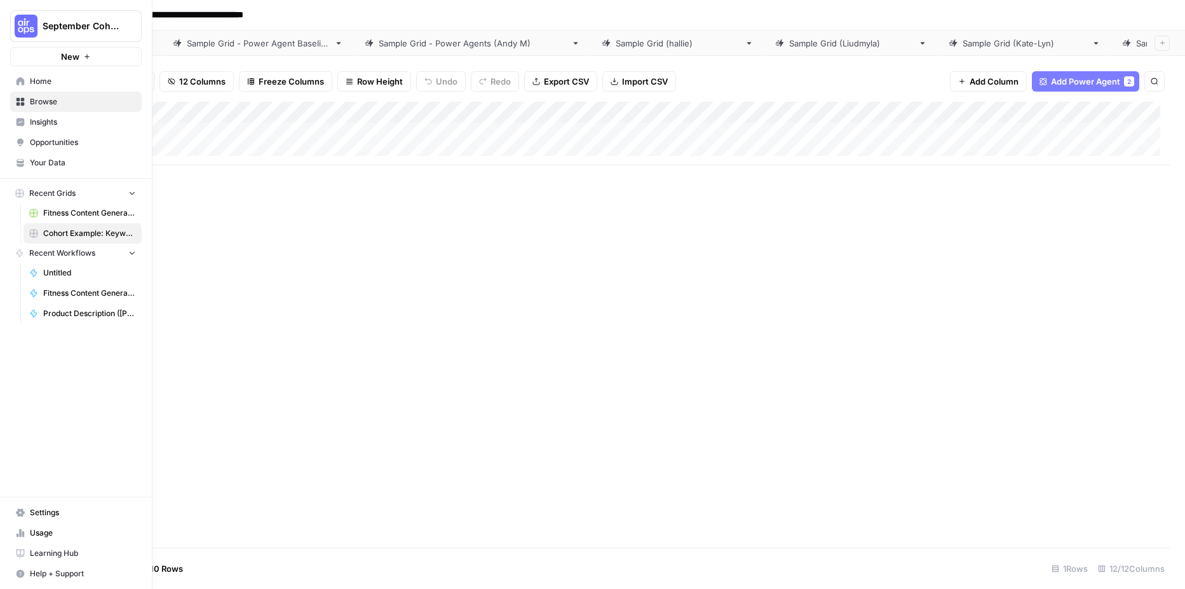
click at [23, 79] on icon at bounding box center [21, 81] width 8 height 8
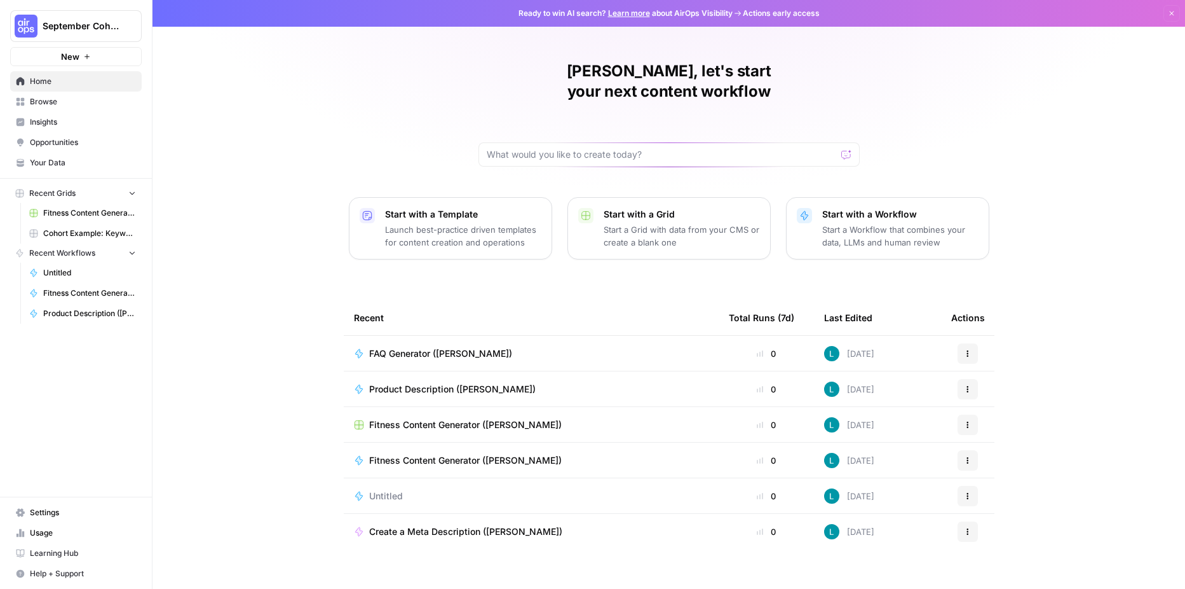
click at [27, 100] on link "Browse" at bounding box center [76, 102] width 132 height 20
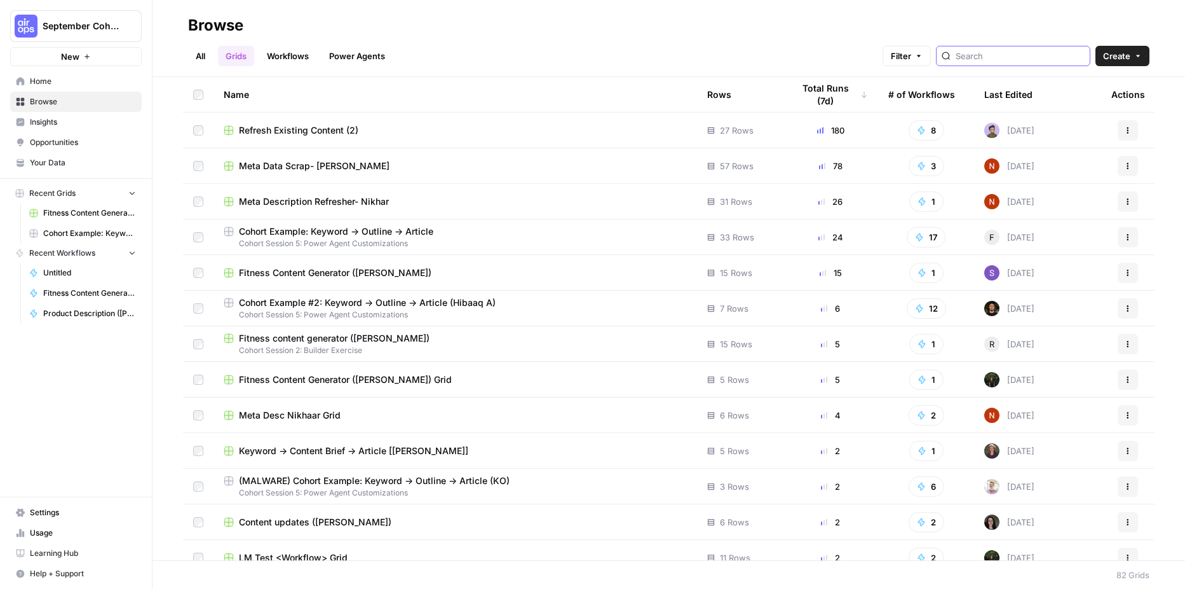
click at [979, 58] on input "search" at bounding box center [1020, 56] width 129 height 13
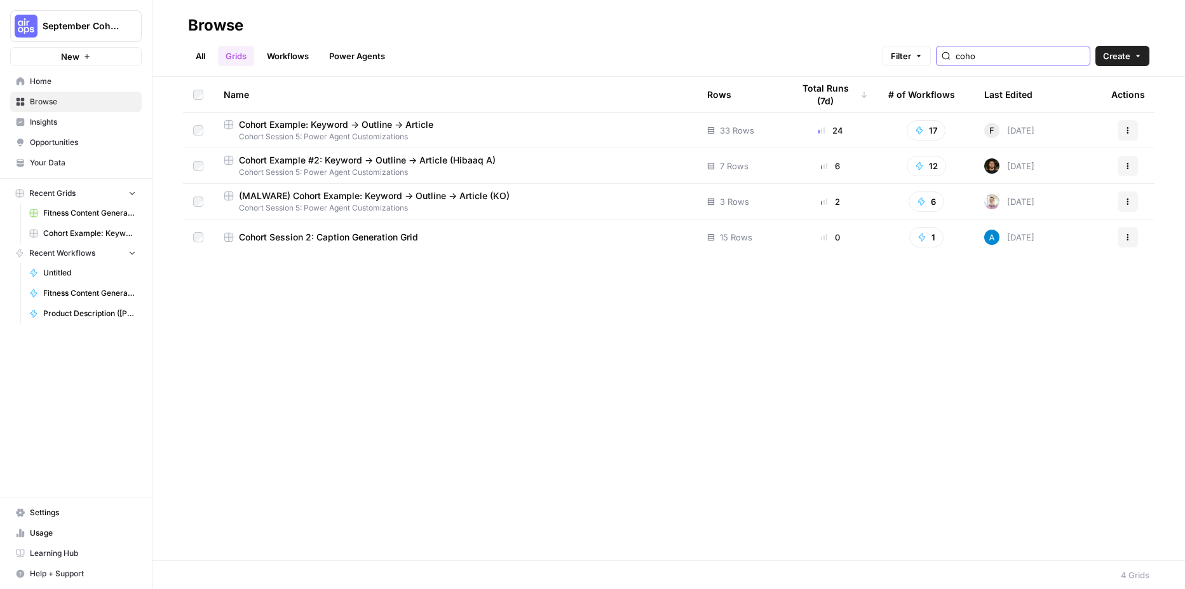
type input "coho"
click at [201, 61] on link "All" at bounding box center [200, 56] width 25 height 20
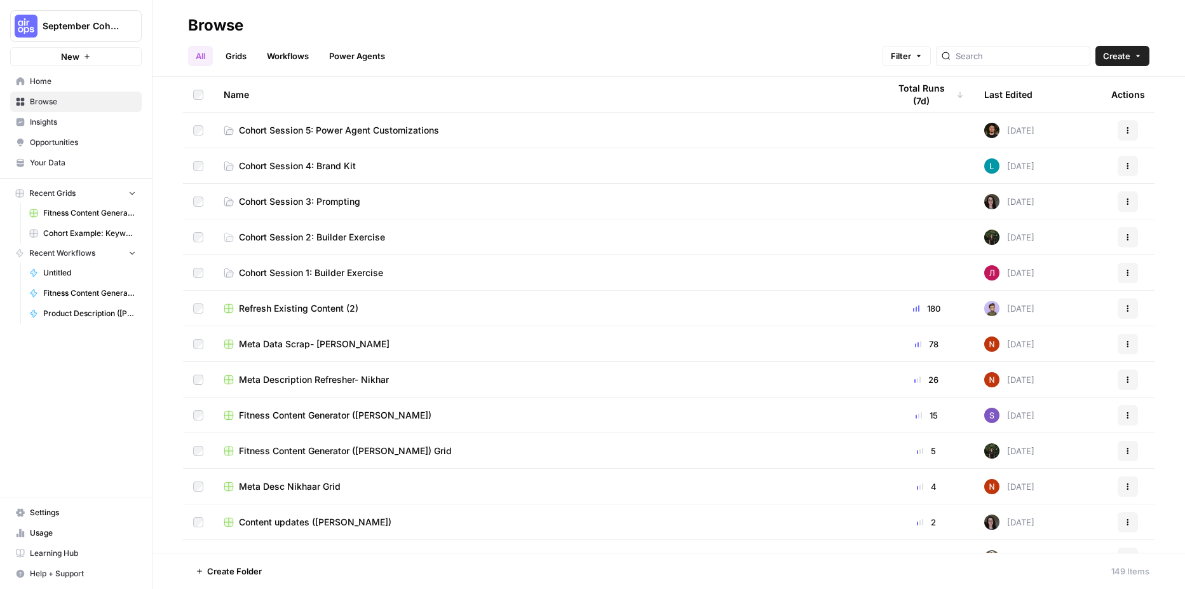
click at [280, 135] on span "Cohort Session 5: Power Agent Customizations" at bounding box center [339, 130] width 200 height 13
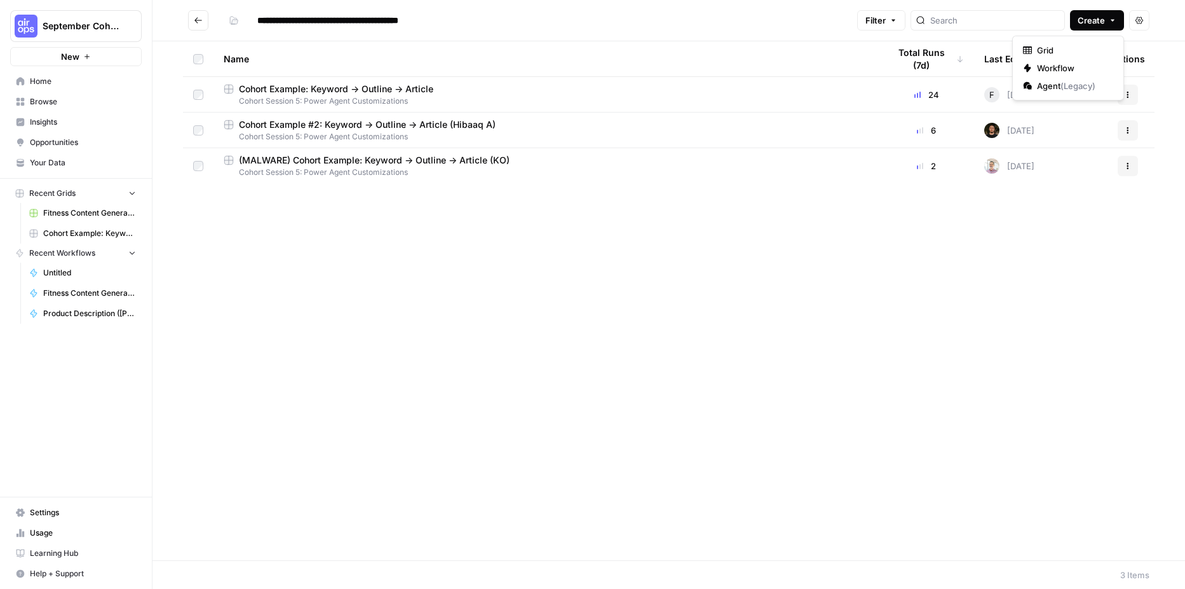
click at [1091, 22] on span "Create" at bounding box center [1091, 20] width 27 height 13
click at [1079, 69] on span "Workflow" at bounding box center [1072, 68] width 71 height 13
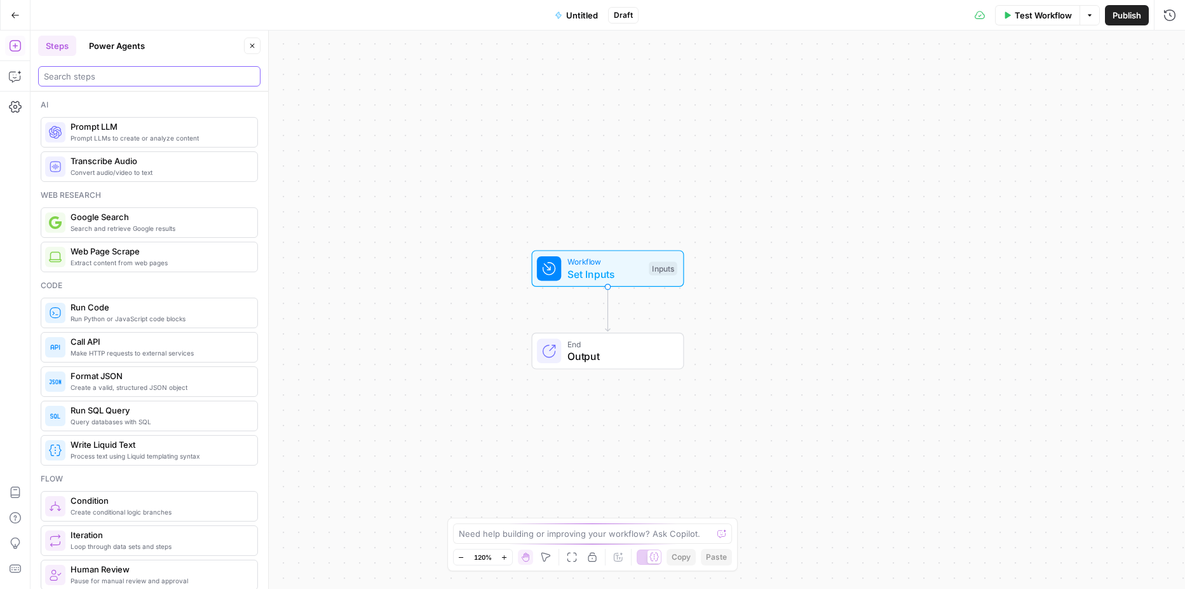
click at [156, 82] on input "search" at bounding box center [149, 76] width 211 height 13
click at [574, 11] on span "Untitled" at bounding box center [582, 15] width 32 height 13
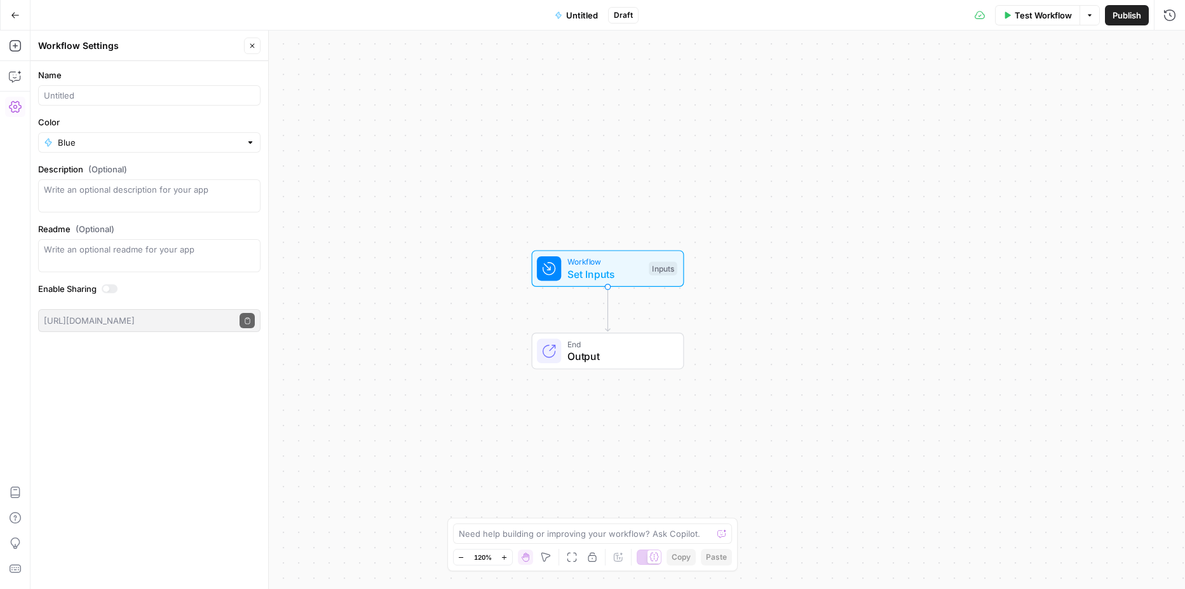
click at [184, 86] on div at bounding box center [149, 95] width 222 height 20
type input "Create Article from Content Brief Fork ([PERSON_NAME])"
click at [1118, 15] on span "Publish" at bounding box center [1127, 15] width 29 height 13
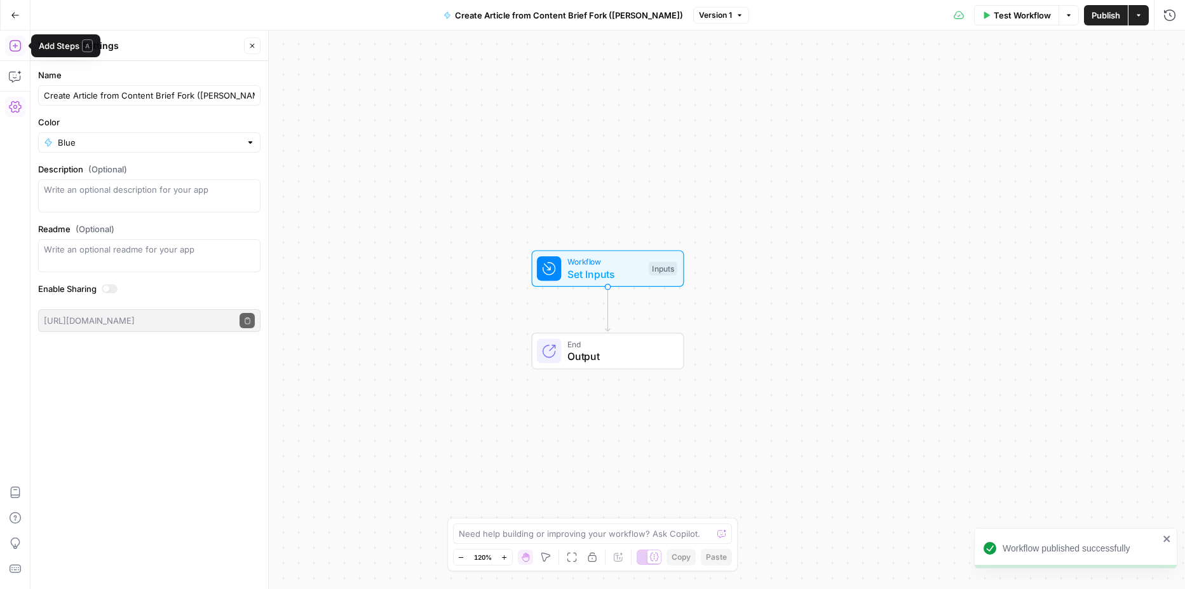
click at [13, 37] on button "Add Steps" at bounding box center [15, 46] width 20 height 20
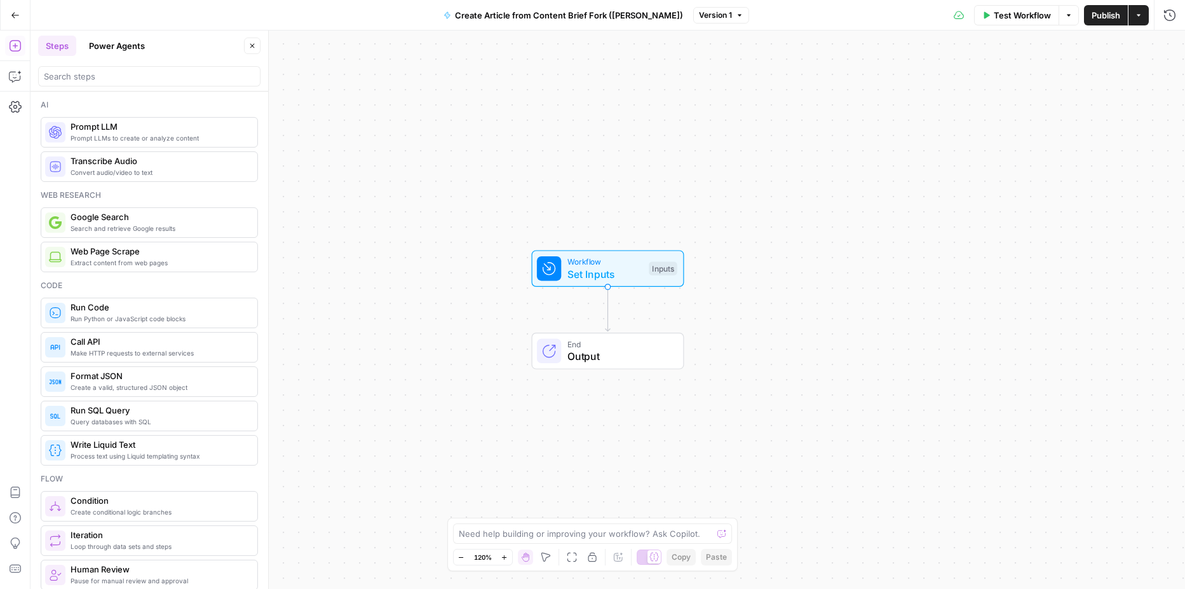
click at [121, 43] on button "Power Agents" at bounding box center [116, 46] width 71 height 20
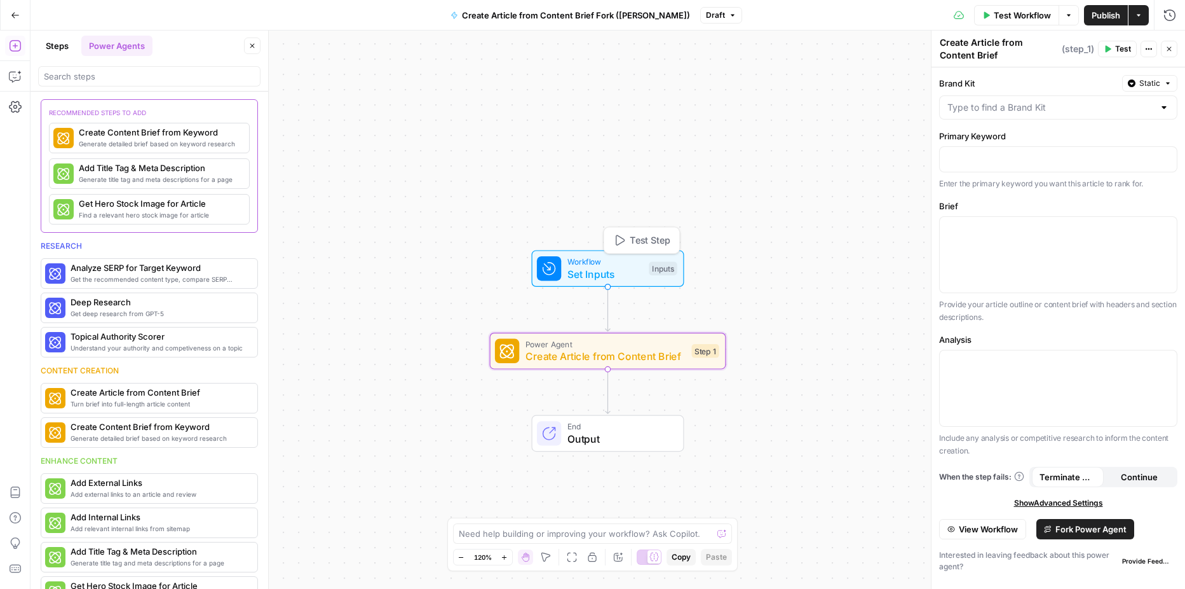
click at [617, 276] on span "Set Inputs" at bounding box center [606, 273] width 76 height 15
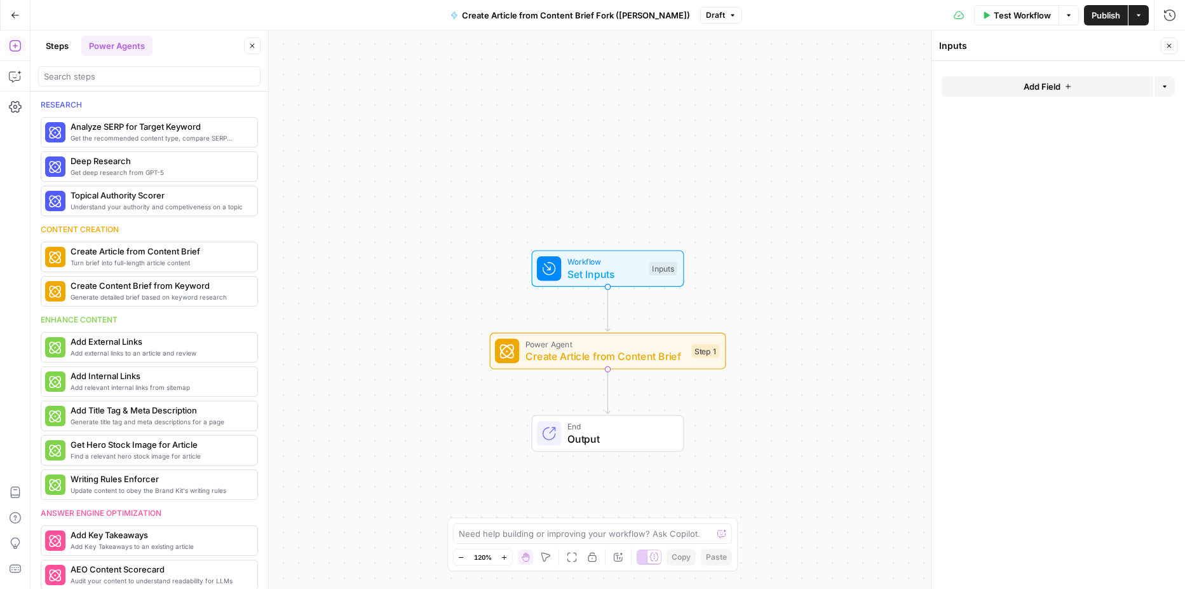
click at [1033, 86] on span "Add Field" at bounding box center [1042, 86] width 37 height 13
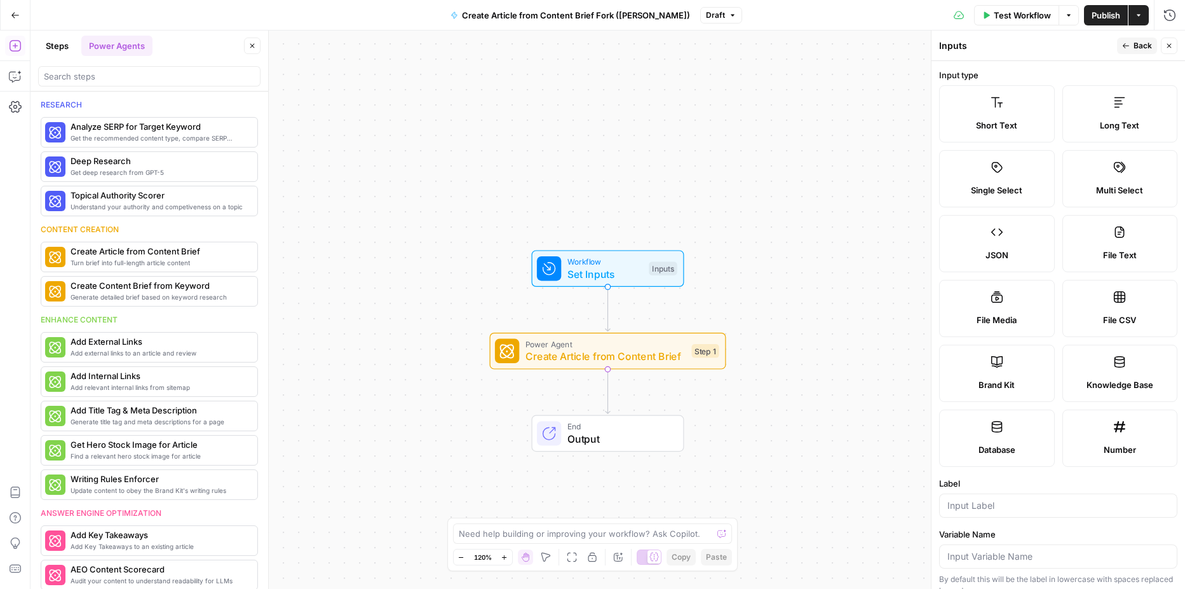
click at [1009, 367] on label "Brand Kit" at bounding box center [997, 372] width 116 height 57
click at [1007, 500] on input "Label" at bounding box center [1059, 505] width 222 height 13
type input "Primary Key"
click at [1007, 500] on input "Primary Key" at bounding box center [1059, 505] width 222 height 13
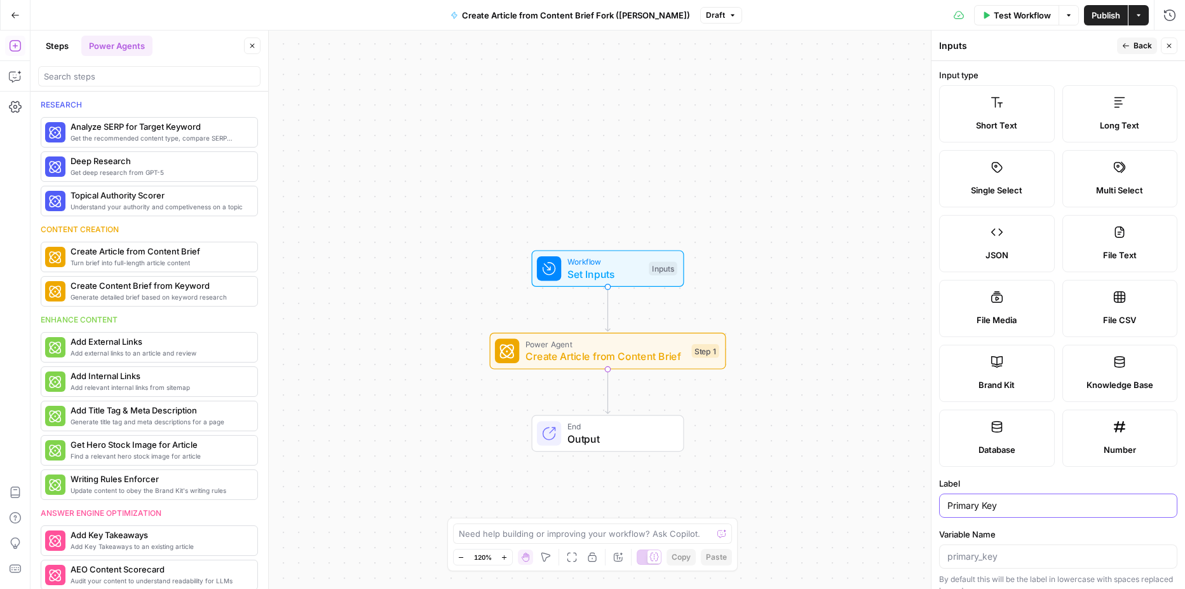
click at [1007, 500] on input "Primary Key" at bounding box center [1059, 505] width 222 height 13
type input "Brand Kit"
click at [907, 357] on div "Workflow Set Inputs Inputs Power Agent Create Article from Content Brief Step 1…" at bounding box center [608, 310] width 1155 height 558
click at [1129, 42] on icon "button" at bounding box center [1126, 46] width 8 height 8
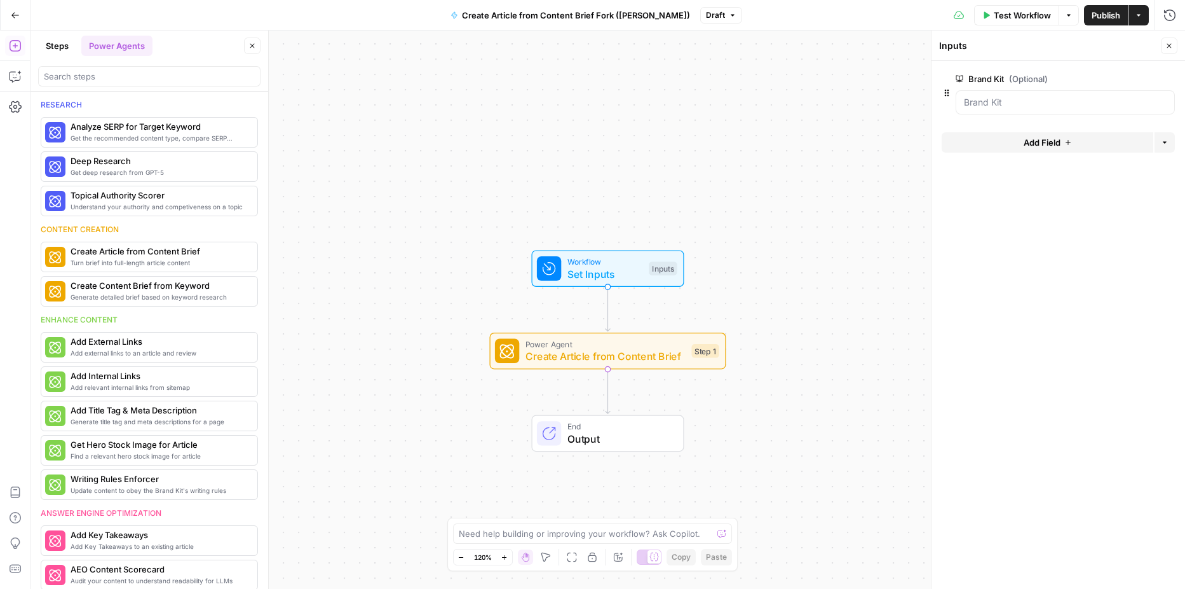
click at [1067, 142] on icon "button" at bounding box center [1068, 142] width 5 height 5
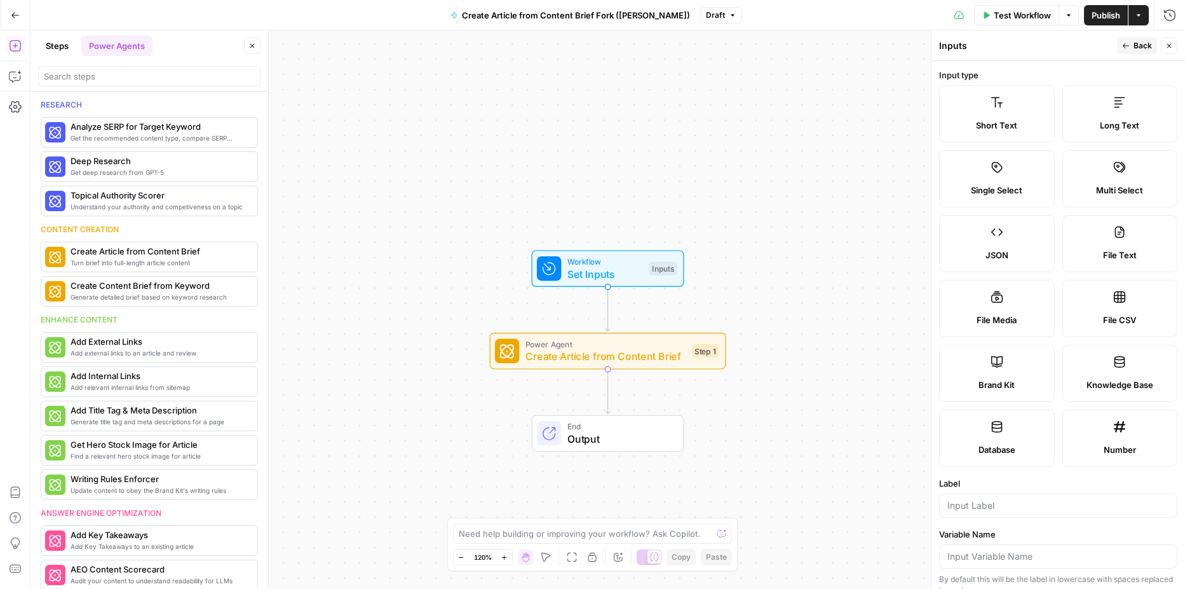
click at [991, 122] on span "Short Text" at bounding box center [996, 125] width 41 height 13
click at [1007, 507] on input "Label" at bounding box center [1059, 505] width 222 height 13
type input "Primary Keyword"
click at [1135, 44] on span "Back" at bounding box center [1143, 45] width 18 height 11
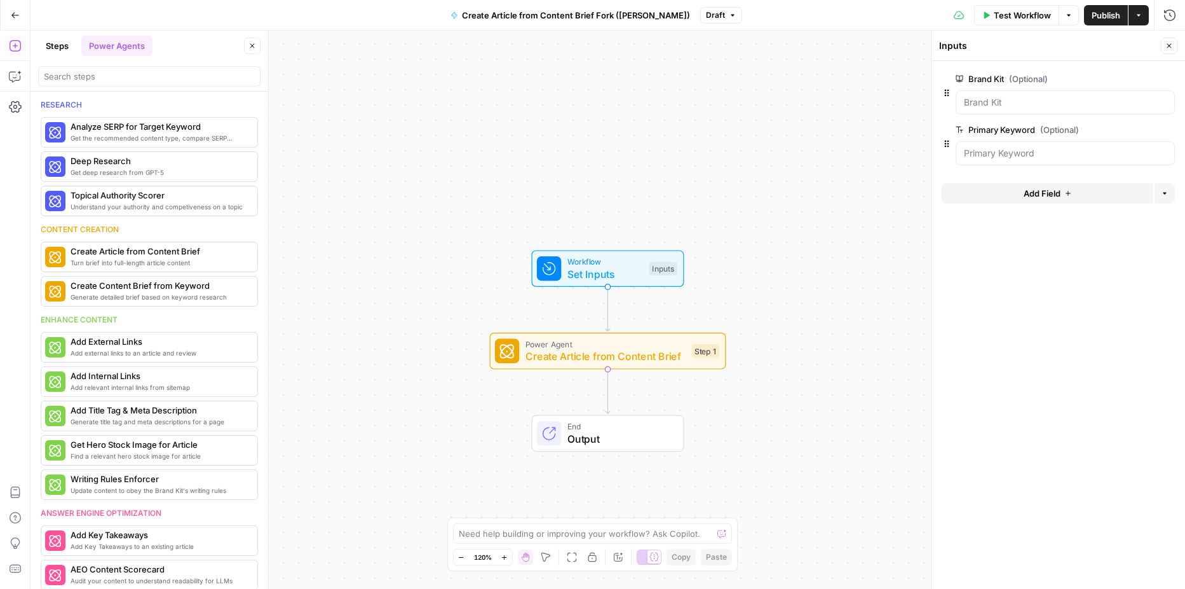
click at [1022, 193] on button "Add Field" at bounding box center [1048, 193] width 212 height 20
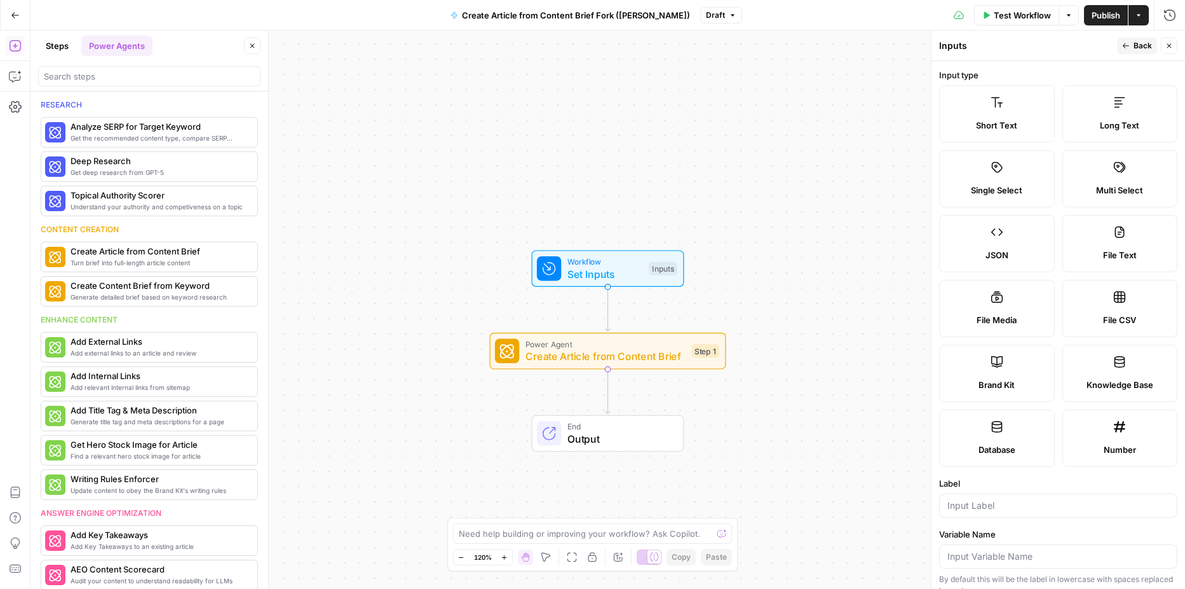
click at [1091, 102] on label "Long Text" at bounding box center [1121, 113] width 116 height 57
click at [995, 509] on input "Label" at bounding box center [1059, 505] width 222 height 13
type input "Brief"
click at [1126, 47] on icon "button" at bounding box center [1126, 46] width 8 height 8
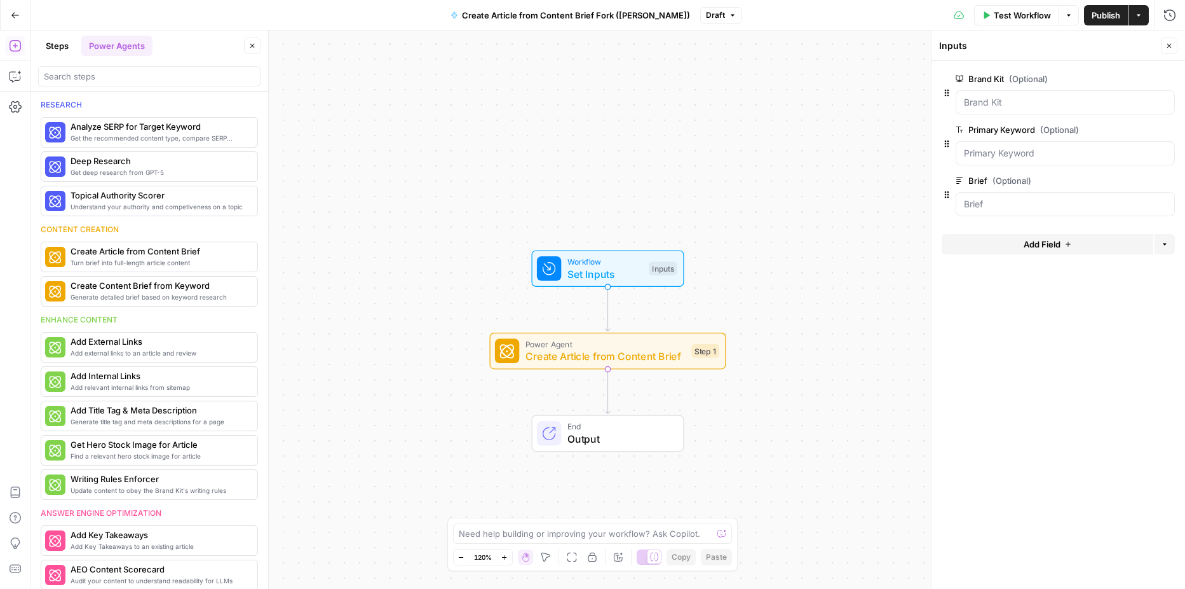
click at [1065, 245] on icon "button" at bounding box center [1069, 244] width 8 height 8
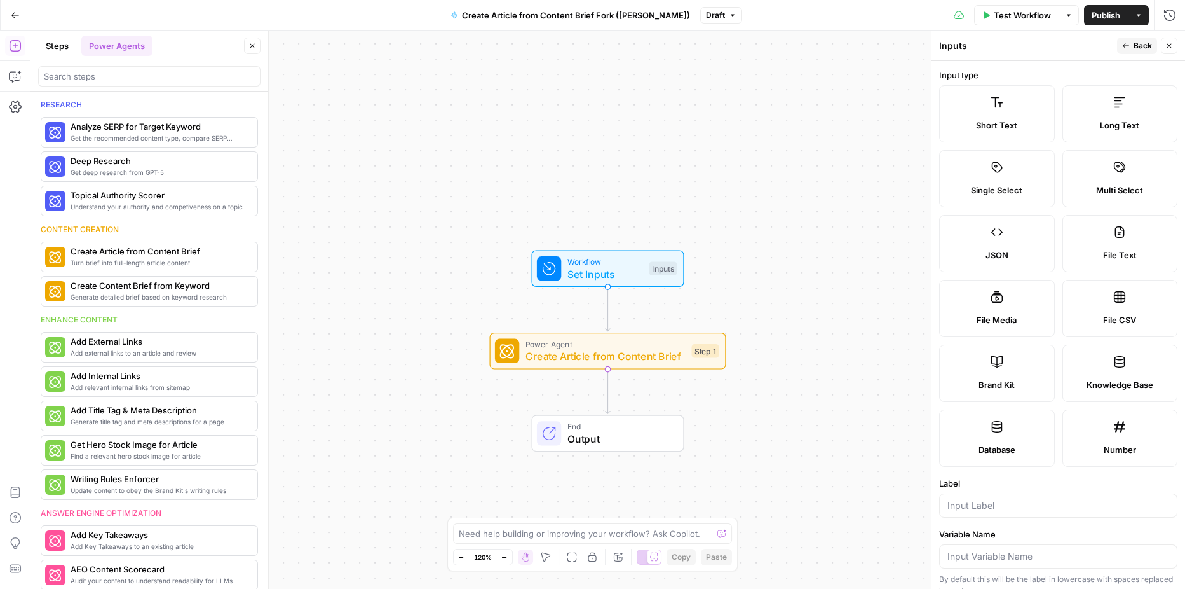
click at [1100, 130] on span "Long Text" at bounding box center [1119, 125] width 39 height 13
click at [986, 498] on div at bounding box center [1058, 505] width 238 height 24
type input "Analysis"
click at [1131, 46] on button "Back" at bounding box center [1137, 45] width 40 height 17
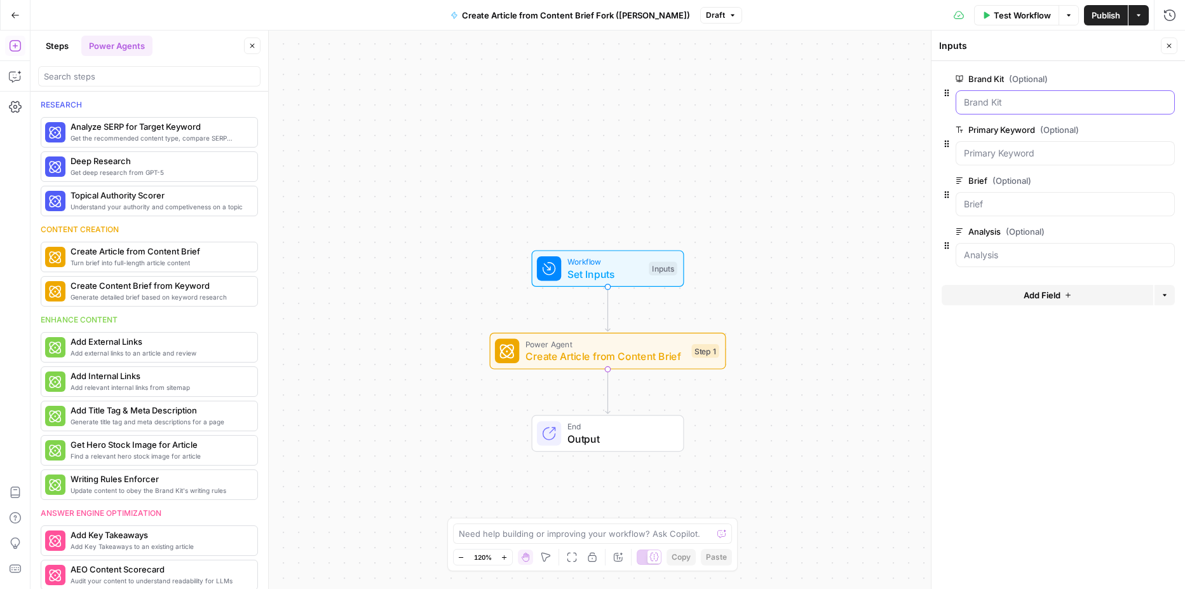
click at [1056, 100] on Kit "Brand Kit (Optional)" at bounding box center [1065, 102] width 203 height 13
click at [1042, 95] on div at bounding box center [1065, 102] width 219 height 24
click at [1124, 81] on span "edit field" at bounding box center [1128, 79] width 28 height 10
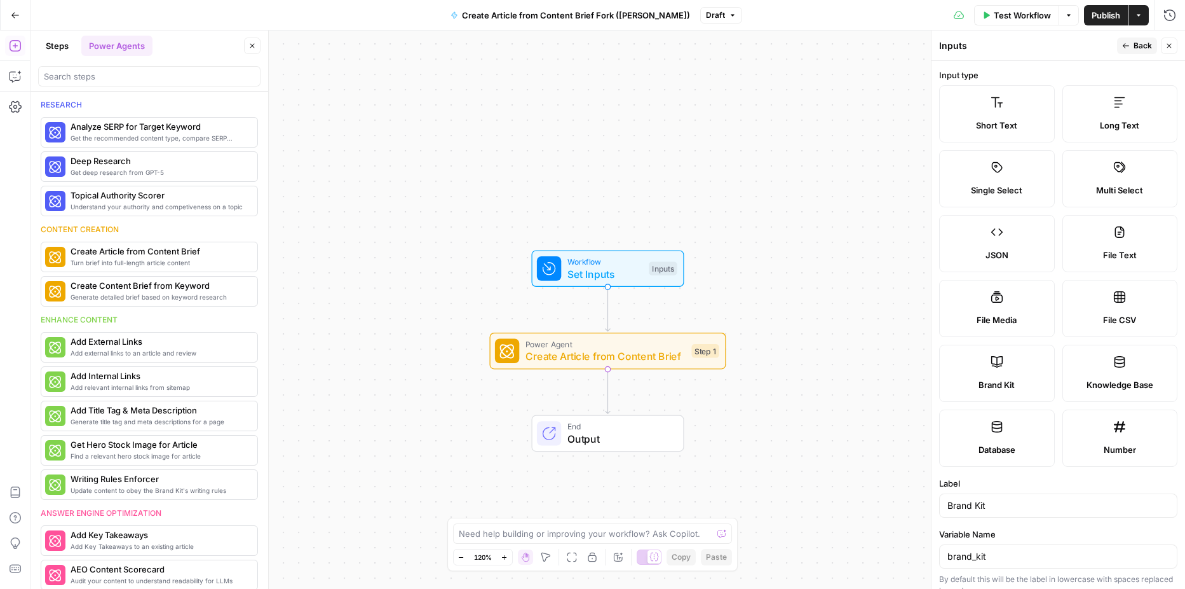
click at [1126, 49] on icon "button" at bounding box center [1126, 46] width 8 height 8
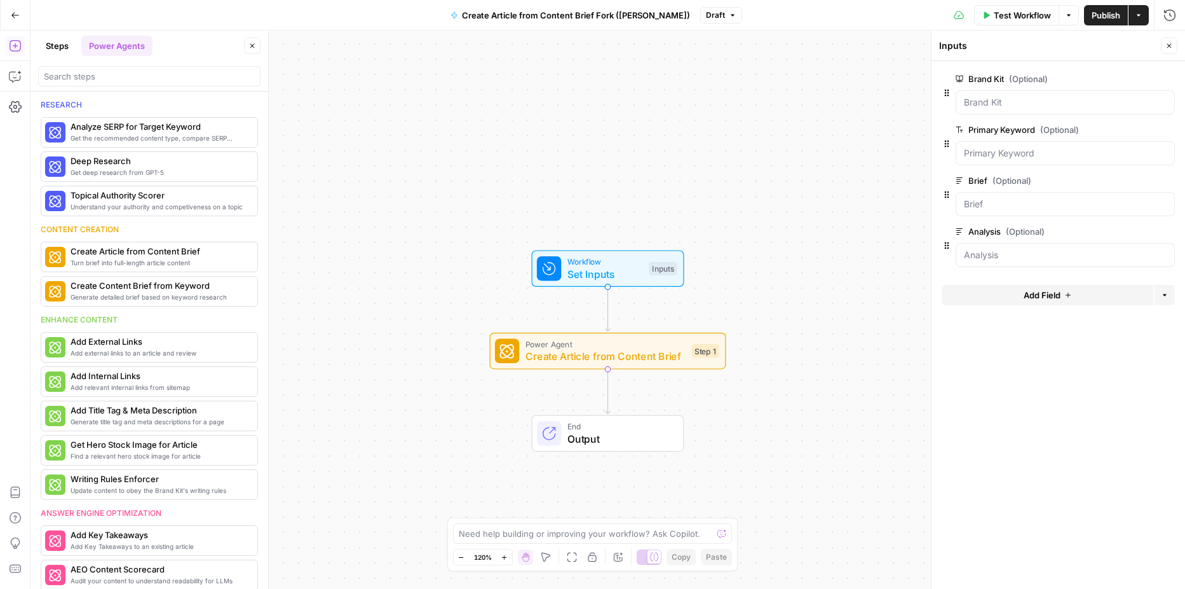
click at [1131, 76] on span "edit field" at bounding box center [1128, 79] width 28 height 10
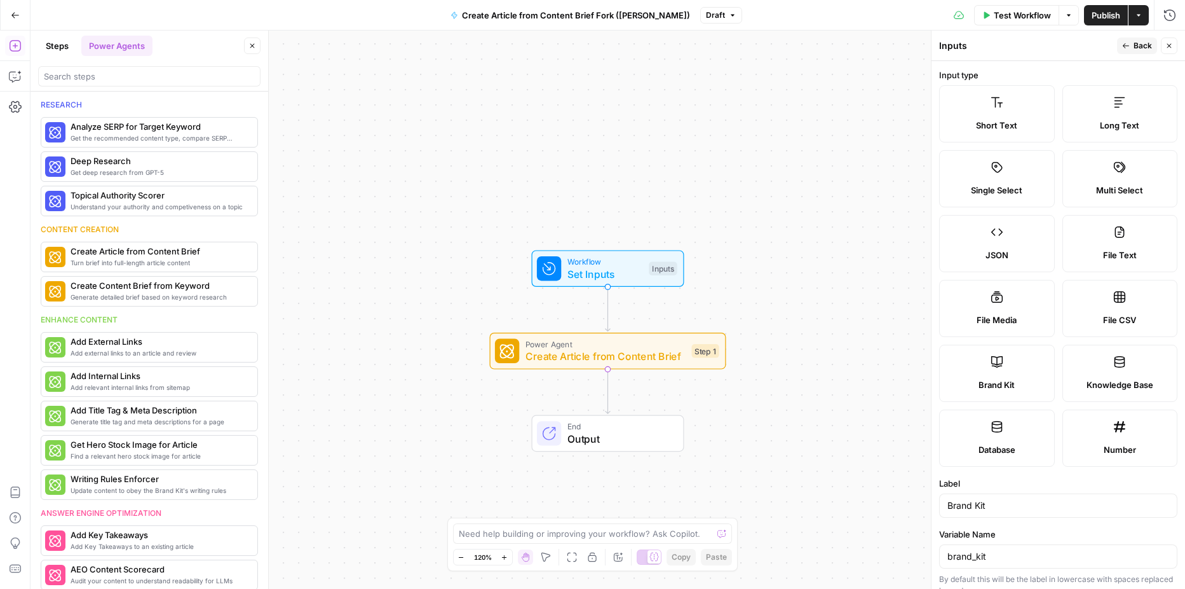
scroll to position [109, 0]
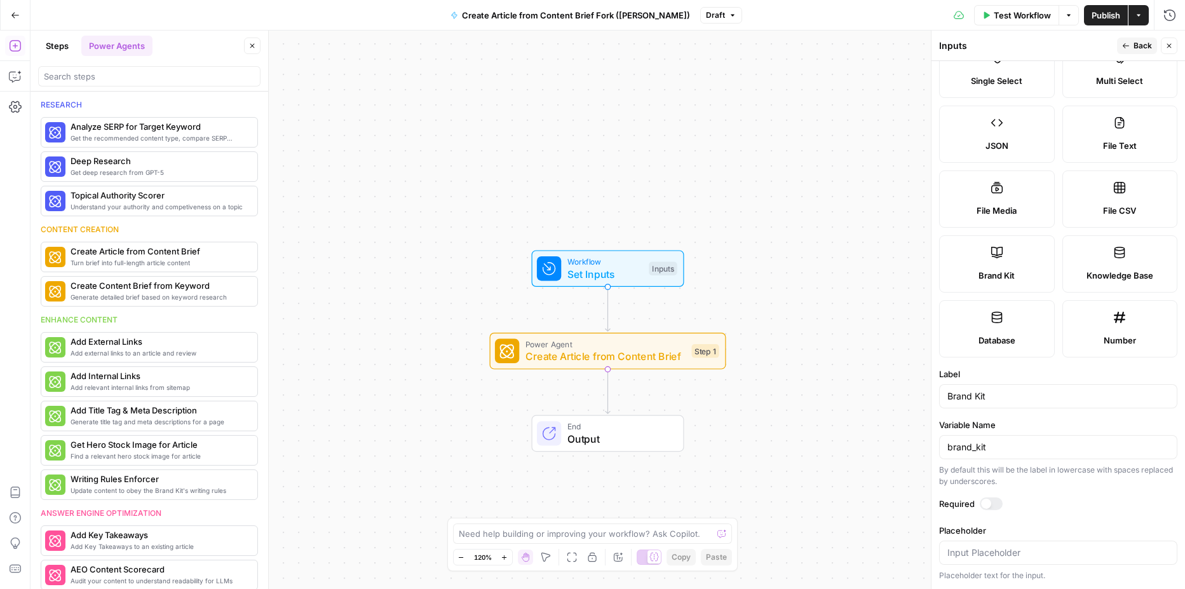
click at [1131, 45] on button "Back" at bounding box center [1137, 45] width 40 height 17
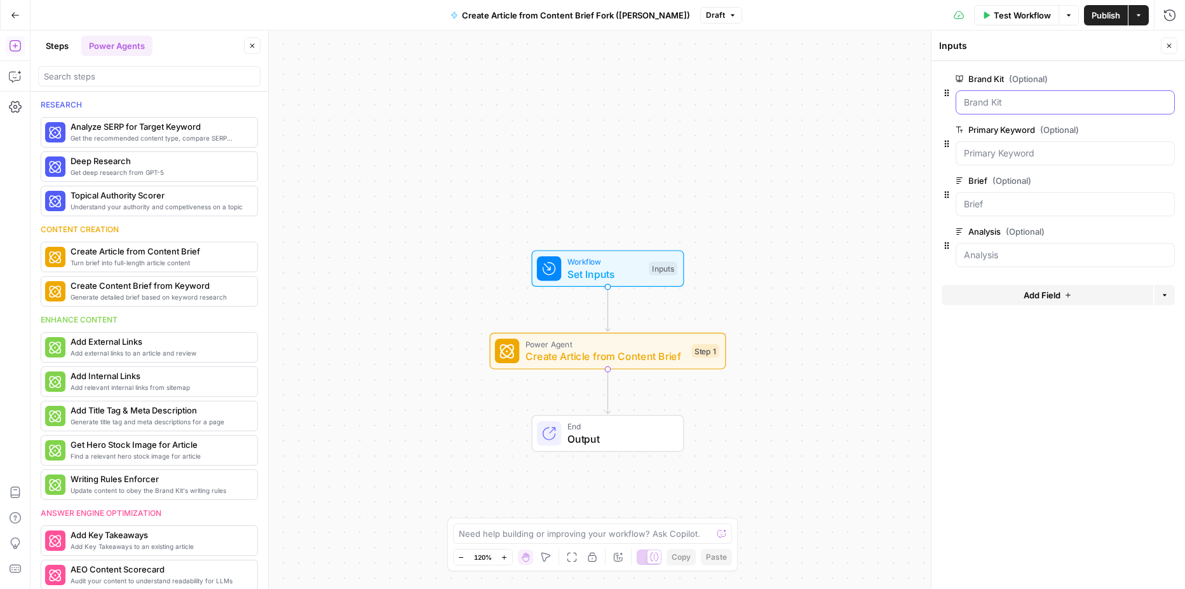
click at [1133, 103] on Kit "Brand Kit (Optional)" at bounding box center [1065, 102] width 203 height 13
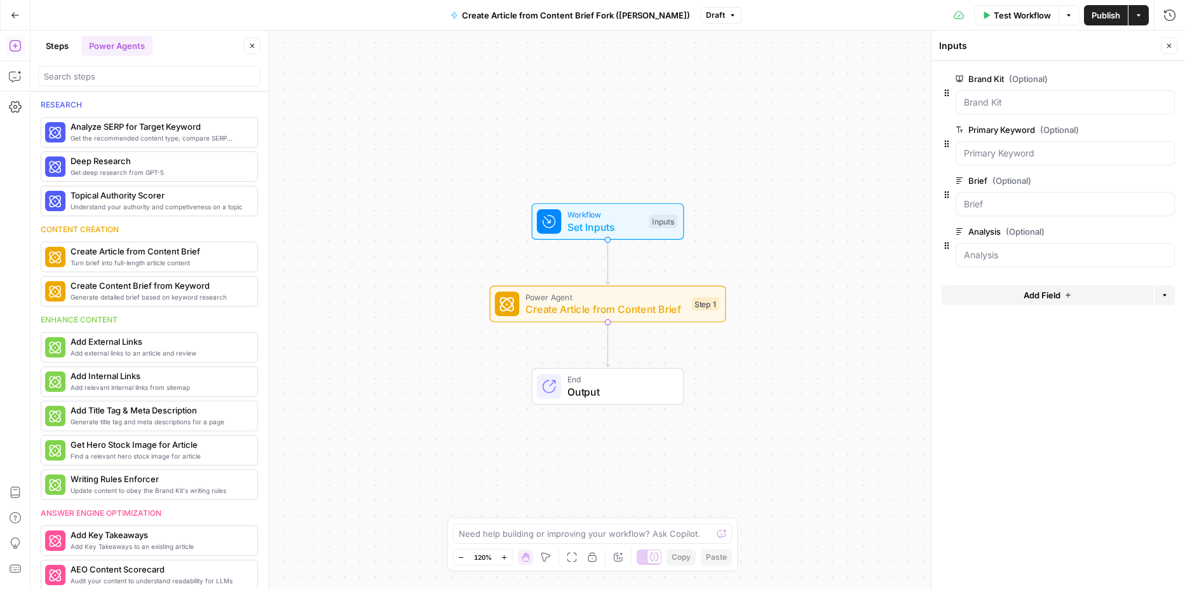
click at [775, 264] on div "Workflow Set Inputs Inputs Power Agent Create Article from Content Brief Step 1…" at bounding box center [608, 310] width 1155 height 558
click at [831, 121] on div "Workflow Set Inputs Inputs Power Agent Create Article from Content Brief Step 1…" at bounding box center [608, 310] width 1155 height 558
click at [620, 317] on div "Power Agent Create Article from Content Brief Step 1 Copy step Delete step Add …" at bounding box center [608, 303] width 236 height 37
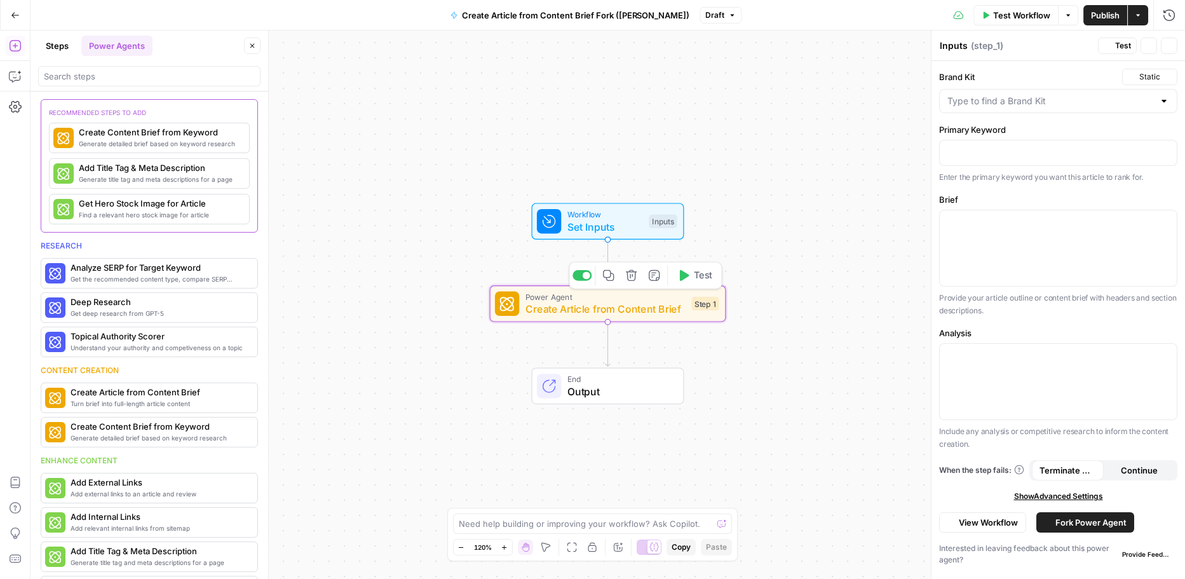
type textarea "Create Article from Content Brief"
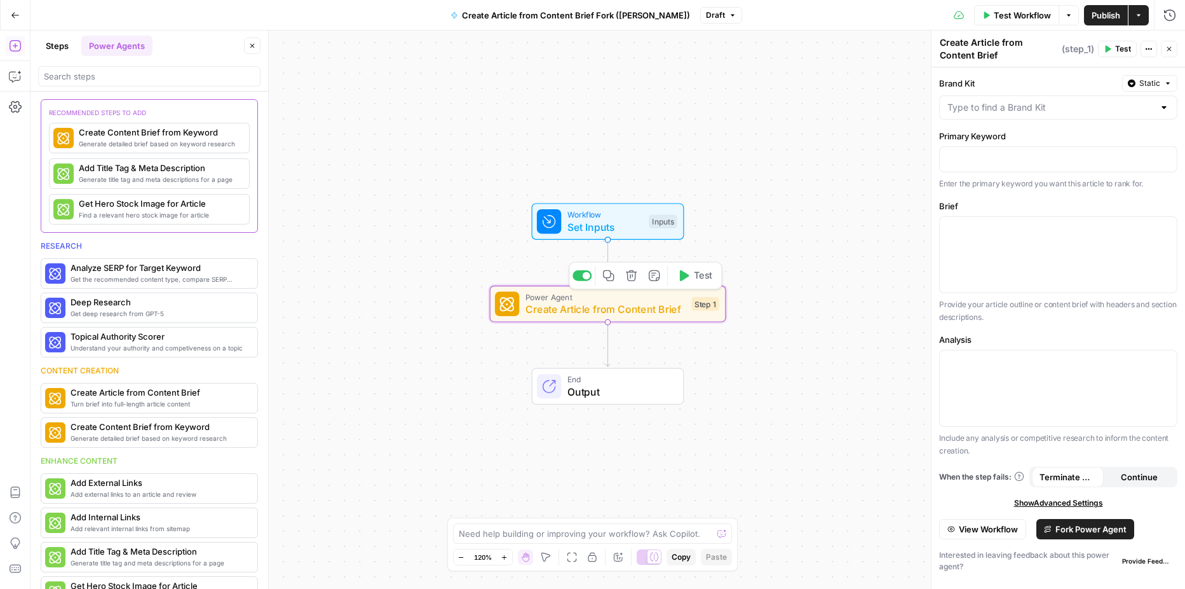
click at [671, 308] on span "Create Article from Content Brief" at bounding box center [606, 308] width 160 height 15
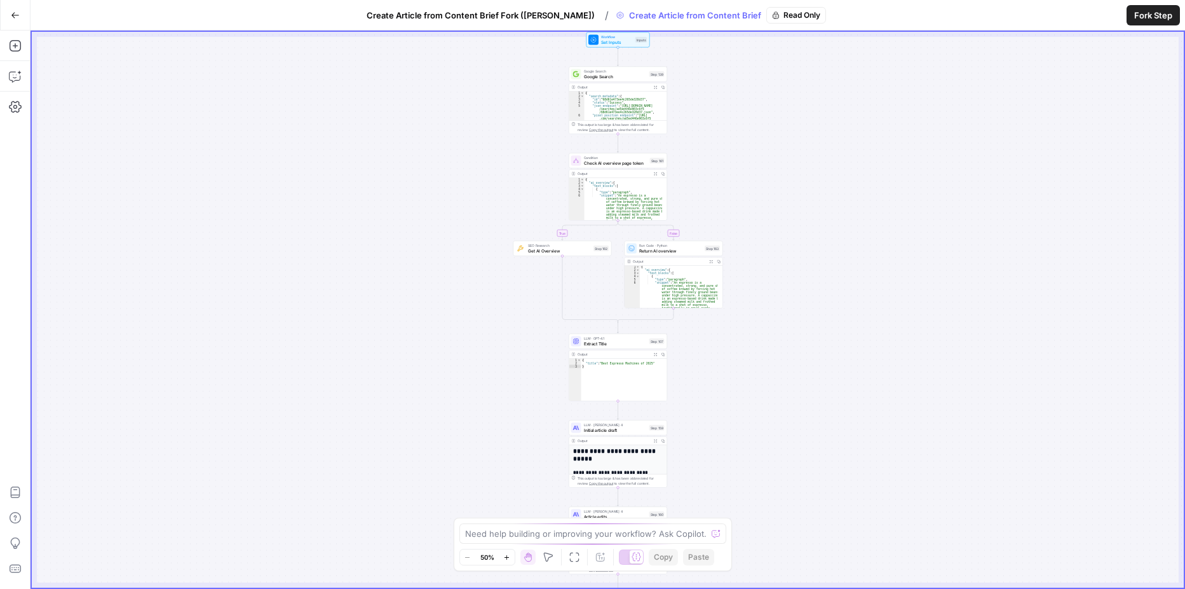
scroll to position [1, 0]
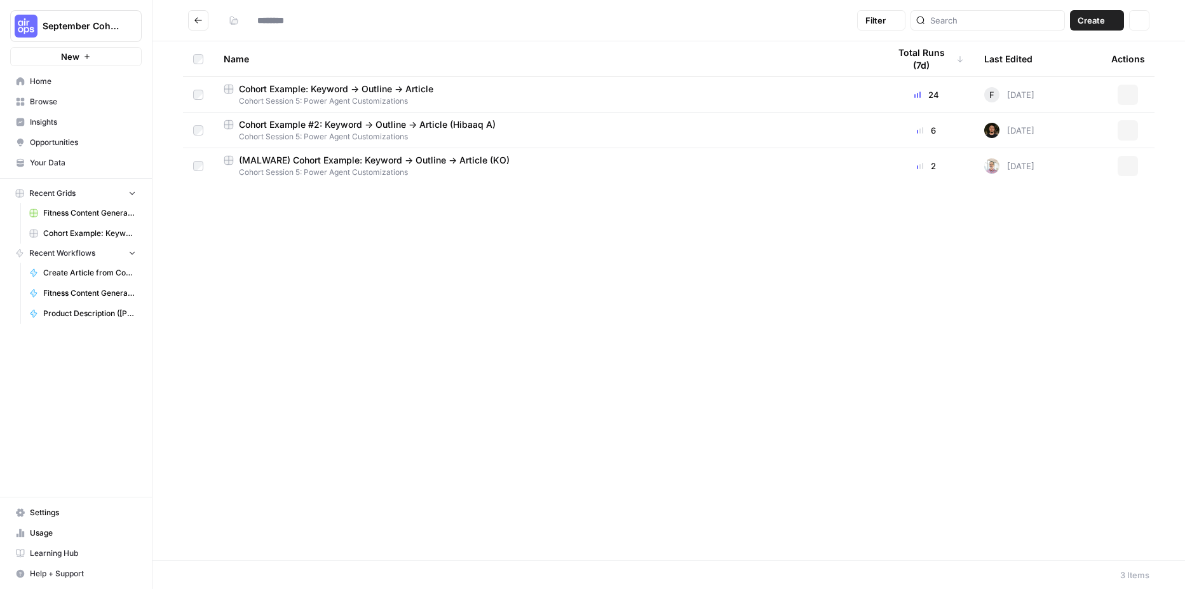
type input "**********"
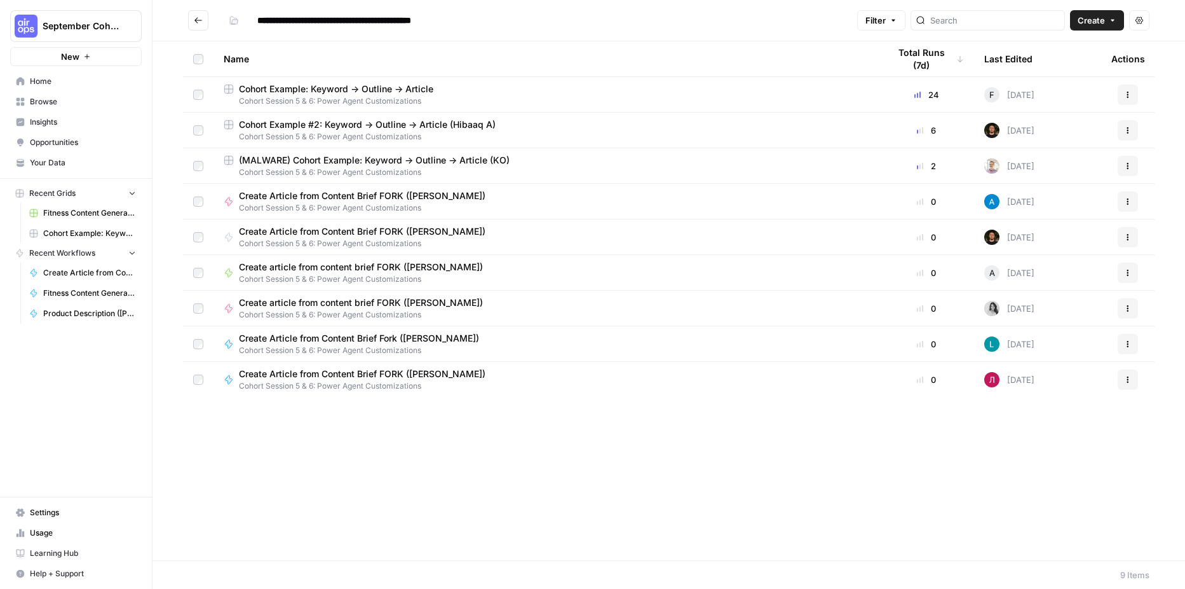
click at [376, 338] on span "Create Article from Content Brief Fork ([PERSON_NAME])" at bounding box center [359, 338] width 240 height 13
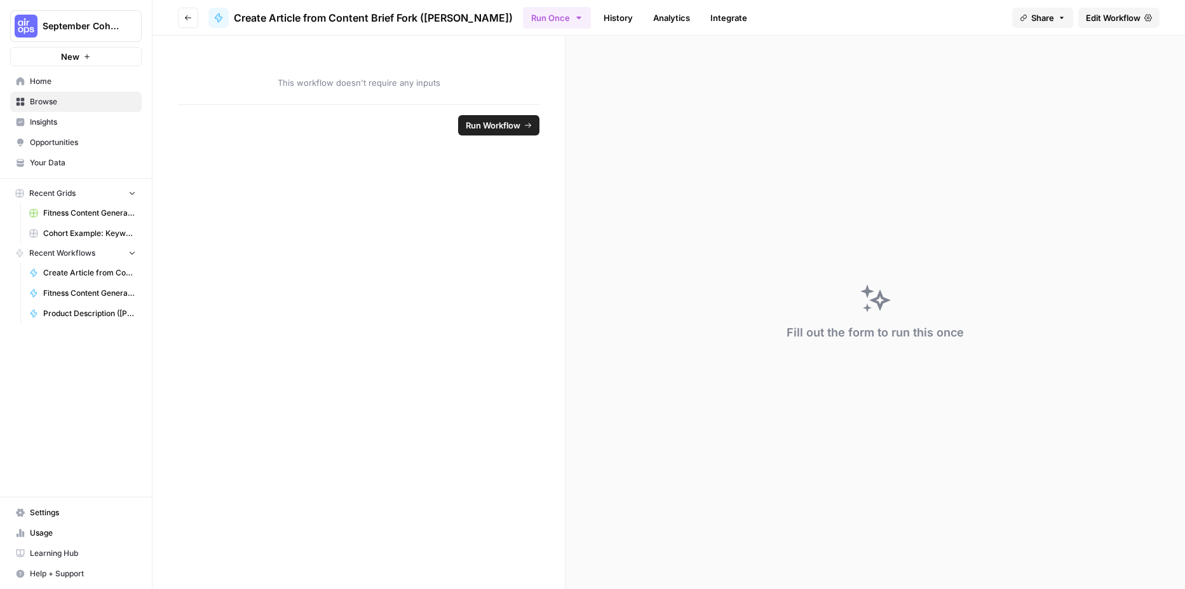
click at [469, 123] on span "Run Workflow" at bounding box center [493, 125] width 55 height 13
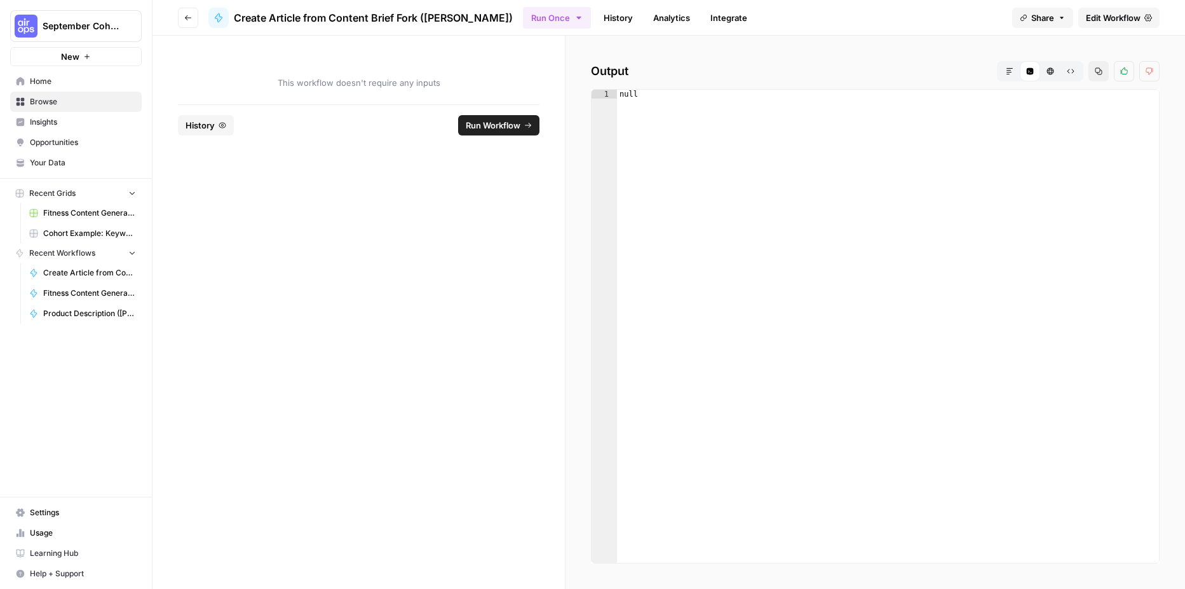
click at [1092, 18] on span "Edit Workflow" at bounding box center [1113, 17] width 55 height 13
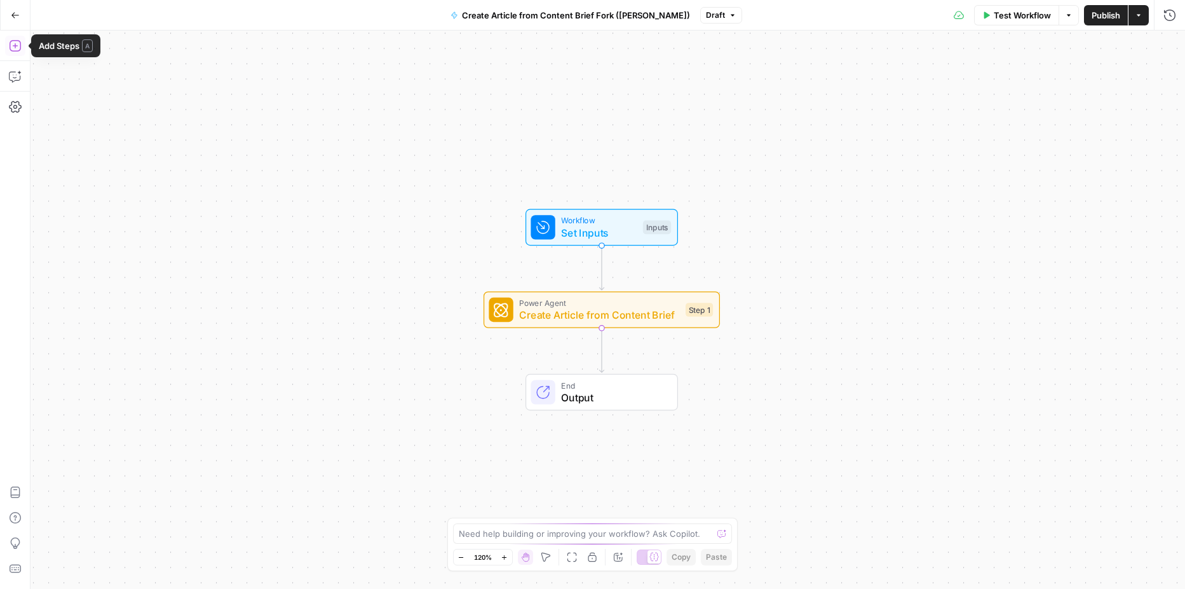
click at [12, 44] on icon "button" at bounding box center [15, 45] width 13 height 13
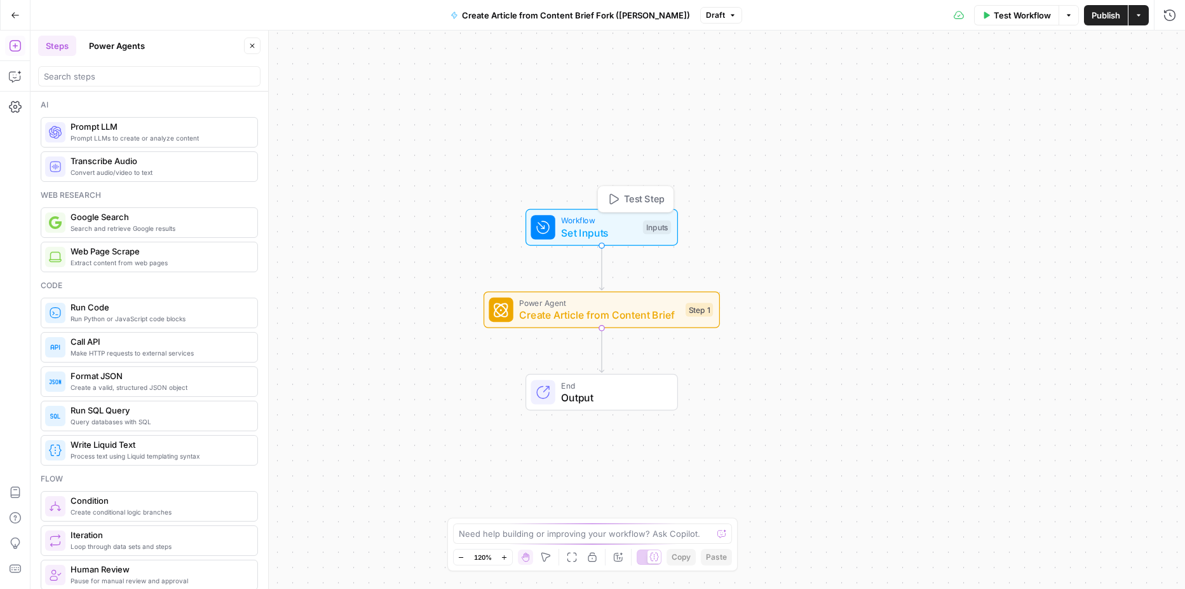
click at [568, 235] on span "Set Inputs" at bounding box center [599, 232] width 76 height 15
